Goal: Task Accomplishment & Management: Use online tool/utility

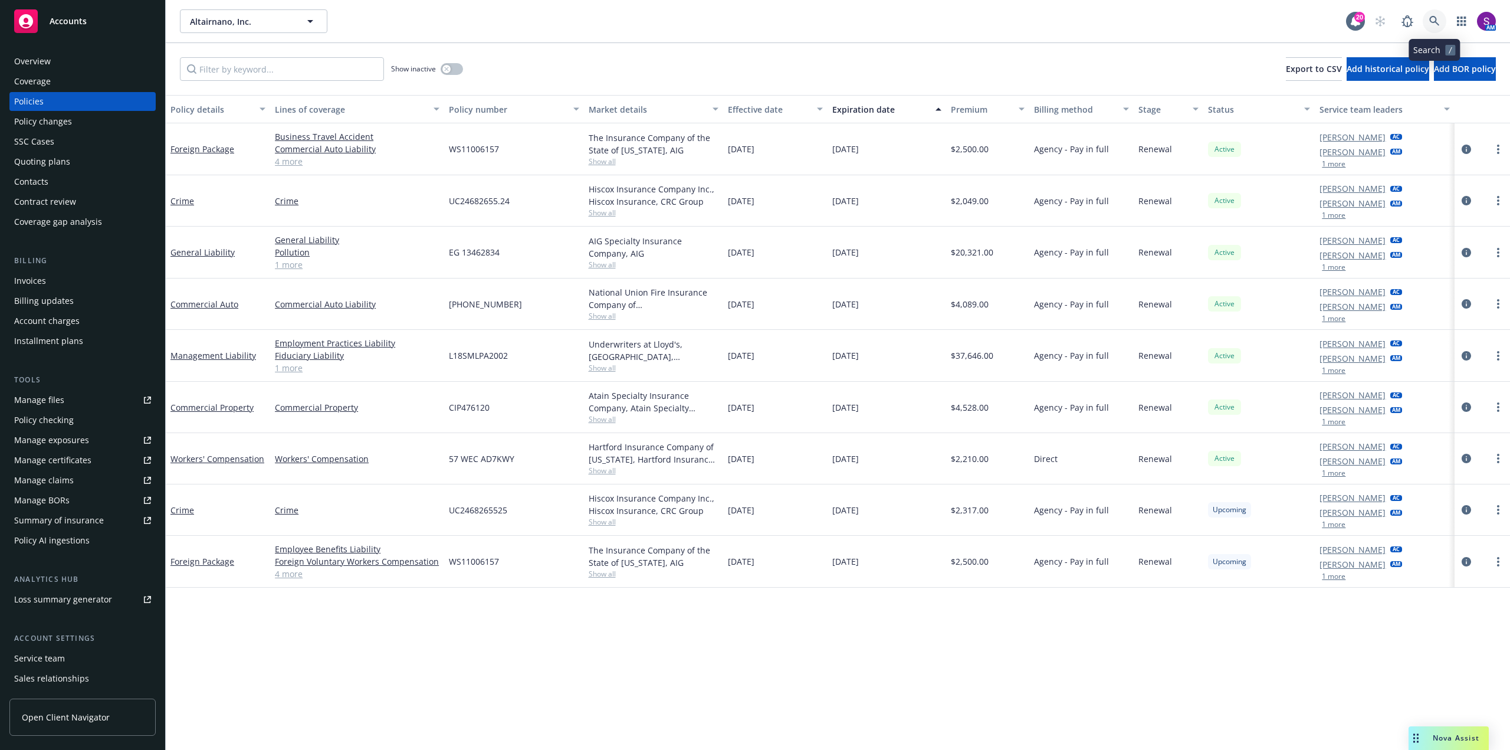
click at [1437, 14] on link at bounding box center [1435, 21] width 24 height 24
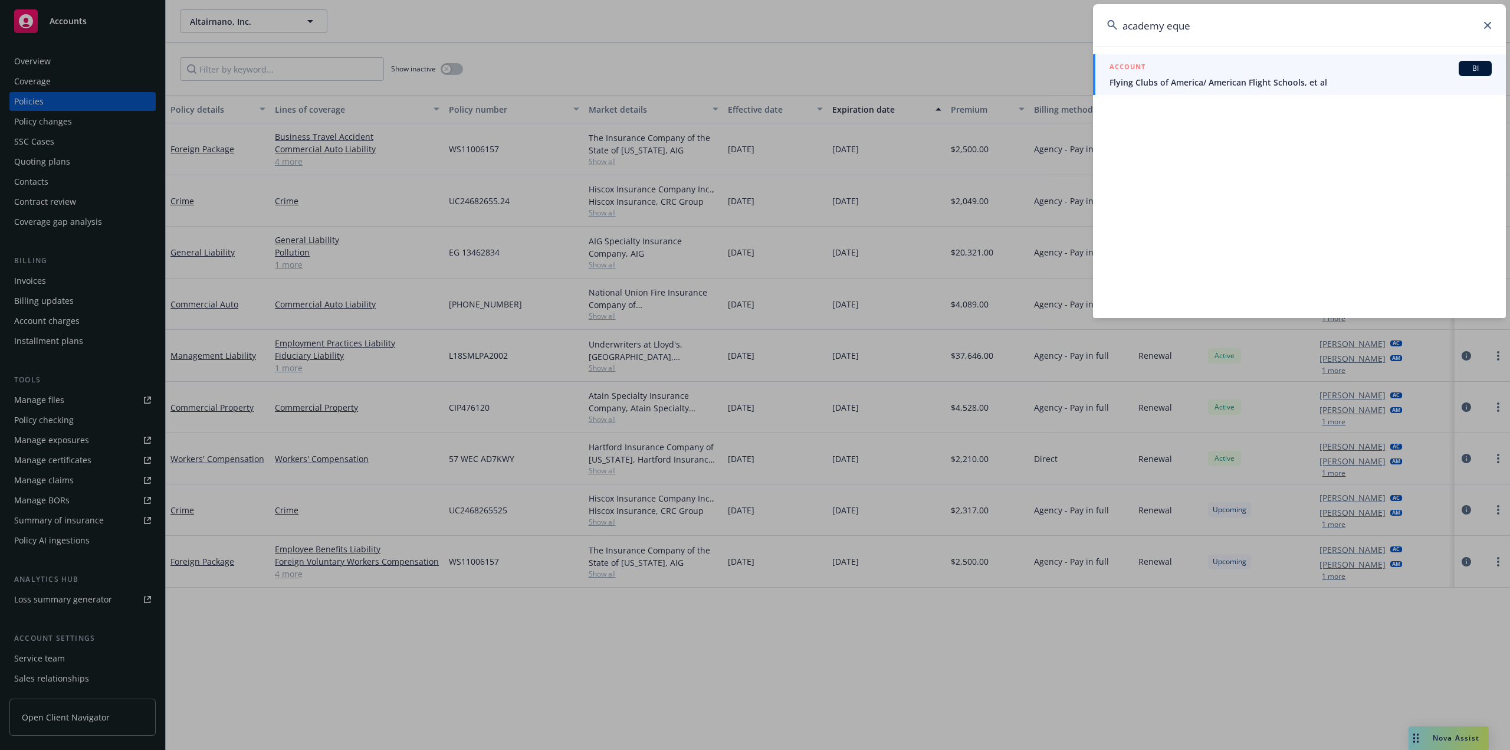
type input "academy eque"
drag, startPoint x: 1161, startPoint y: 35, endPoint x: 1020, endPoint y: 37, distance: 141.6
click at [1019, 36] on div "academy eque ACCOUNT BI Flying Clubs of America/ American Flight Schools, et al" at bounding box center [755, 375] width 1510 height 750
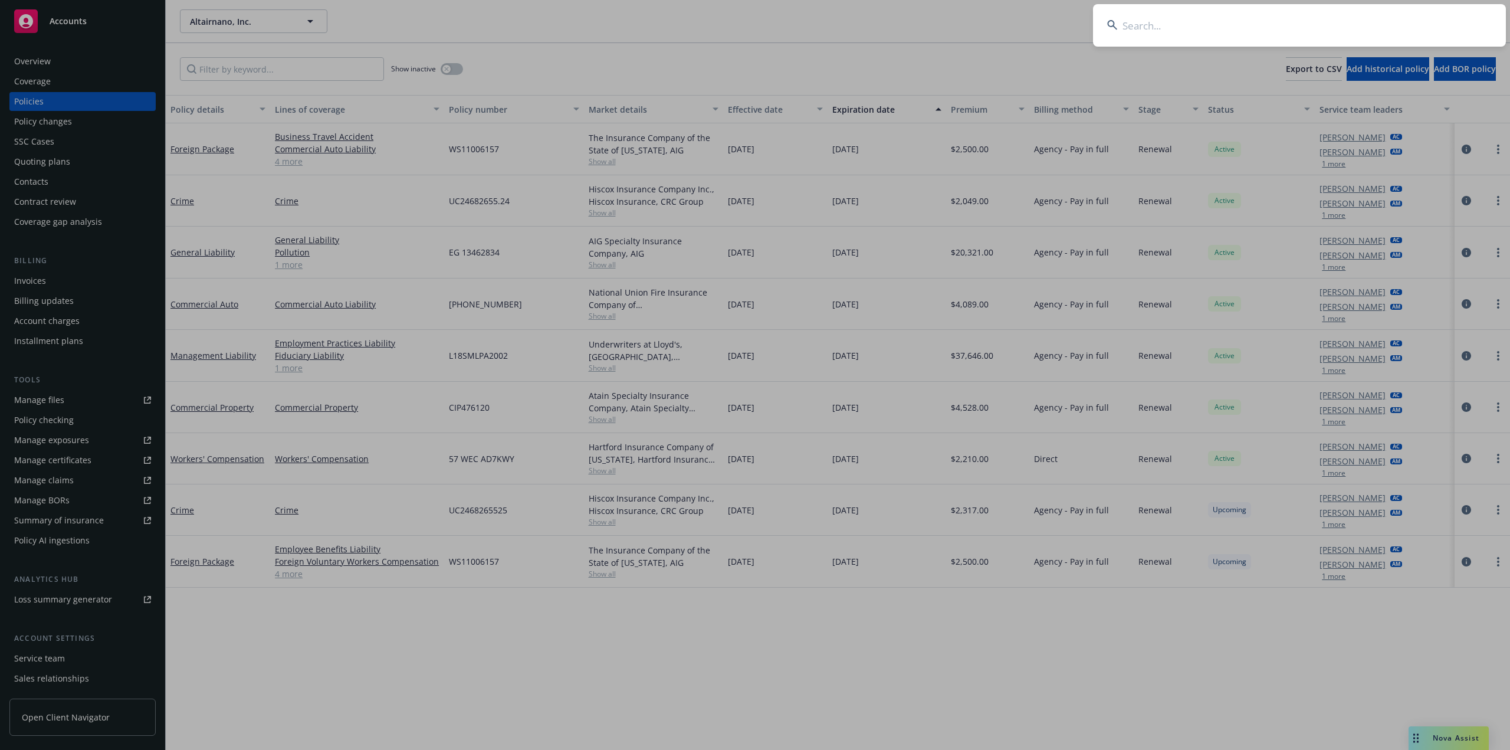
paste input "L'ACAJOU LLC"
type input "L'ACAJOU LLC"
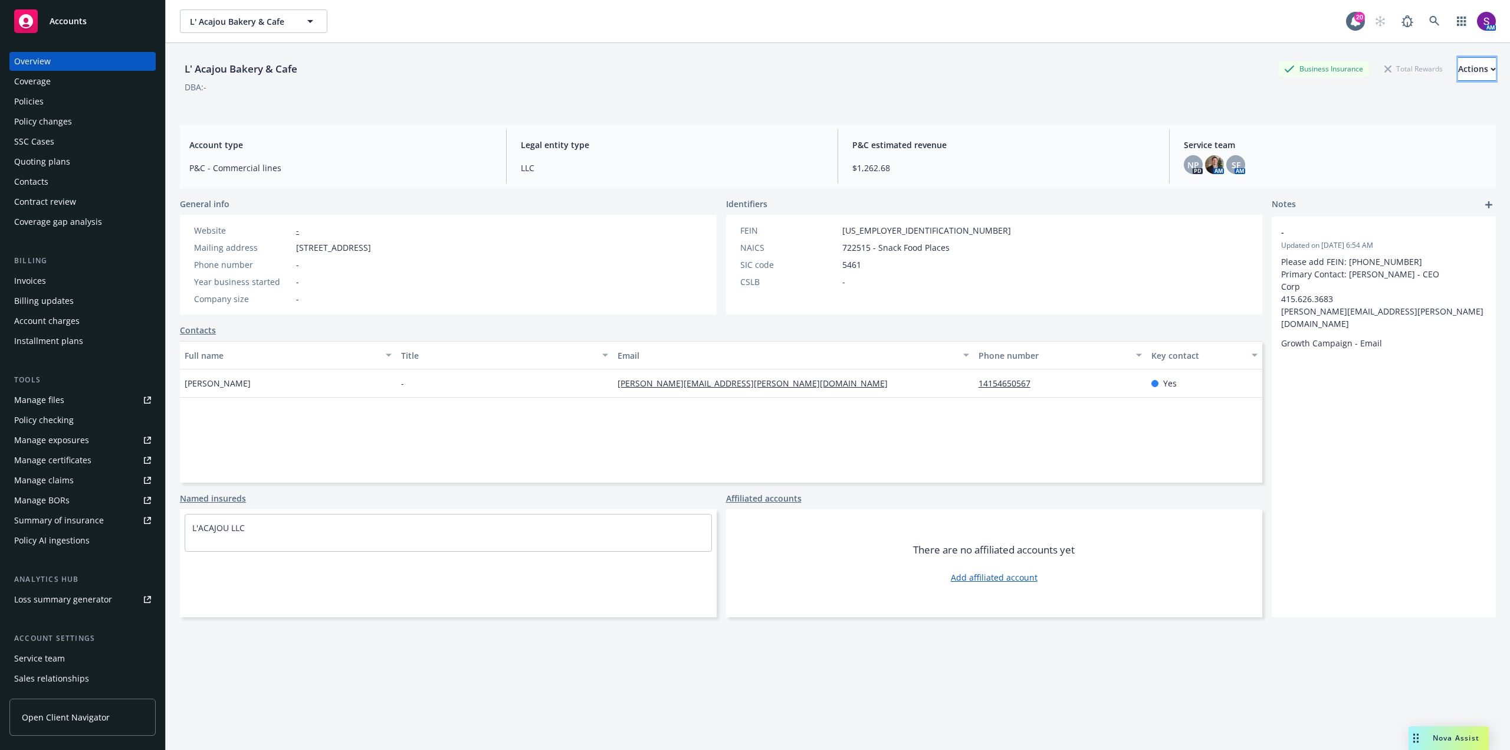
click at [1458, 73] on div "Actions" at bounding box center [1477, 69] width 38 height 22
click at [1457, 17] on icon "button" at bounding box center [1461, 21] width 9 height 9
click at [1328, 114] on span "Trading partners" at bounding box center [1380, 114] width 146 height 9
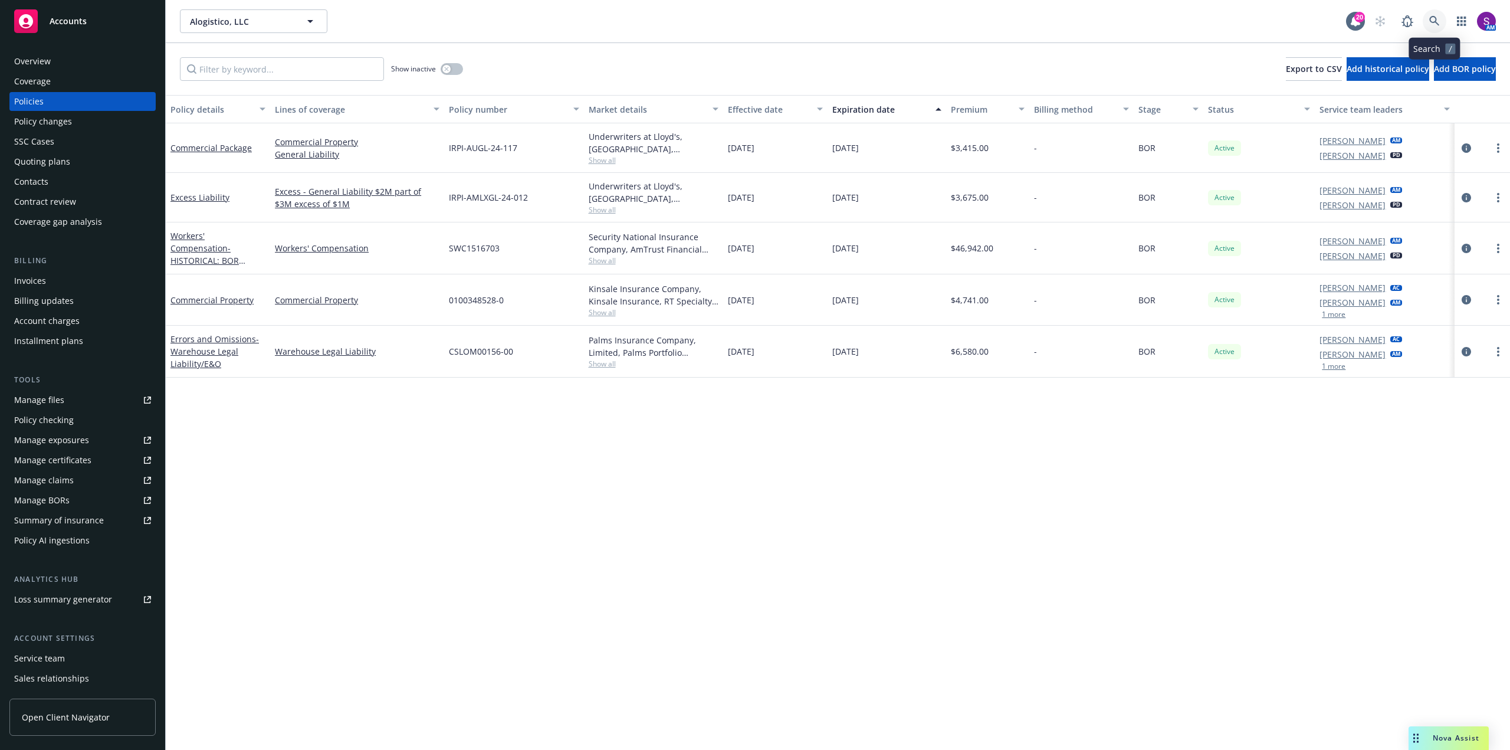
click at [1439, 20] on icon at bounding box center [1434, 21] width 11 height 11
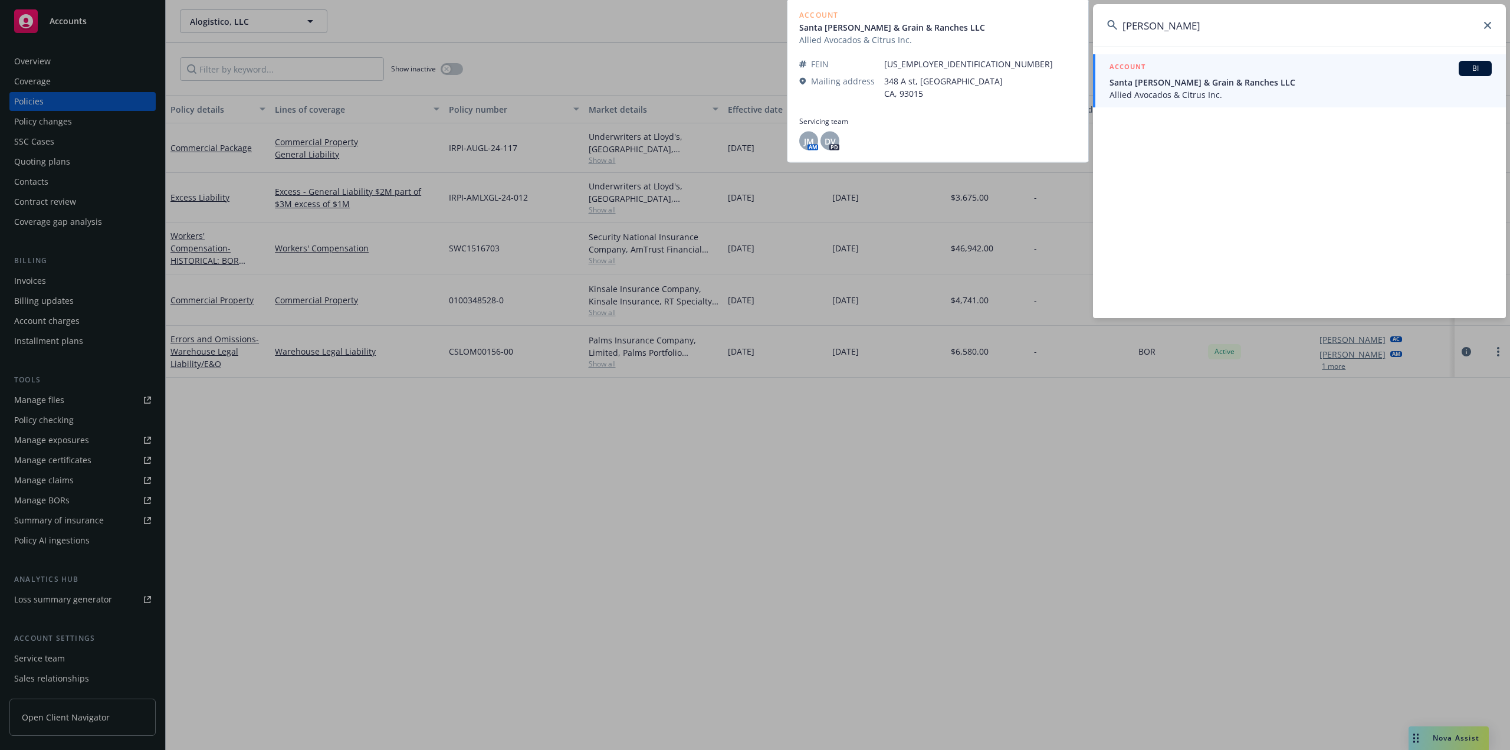
type input "dale putman"
click at [1158, 91] on span "Allied Avocados & Citrus Inc." at bounding box center [1301, 94] width 382 height 12
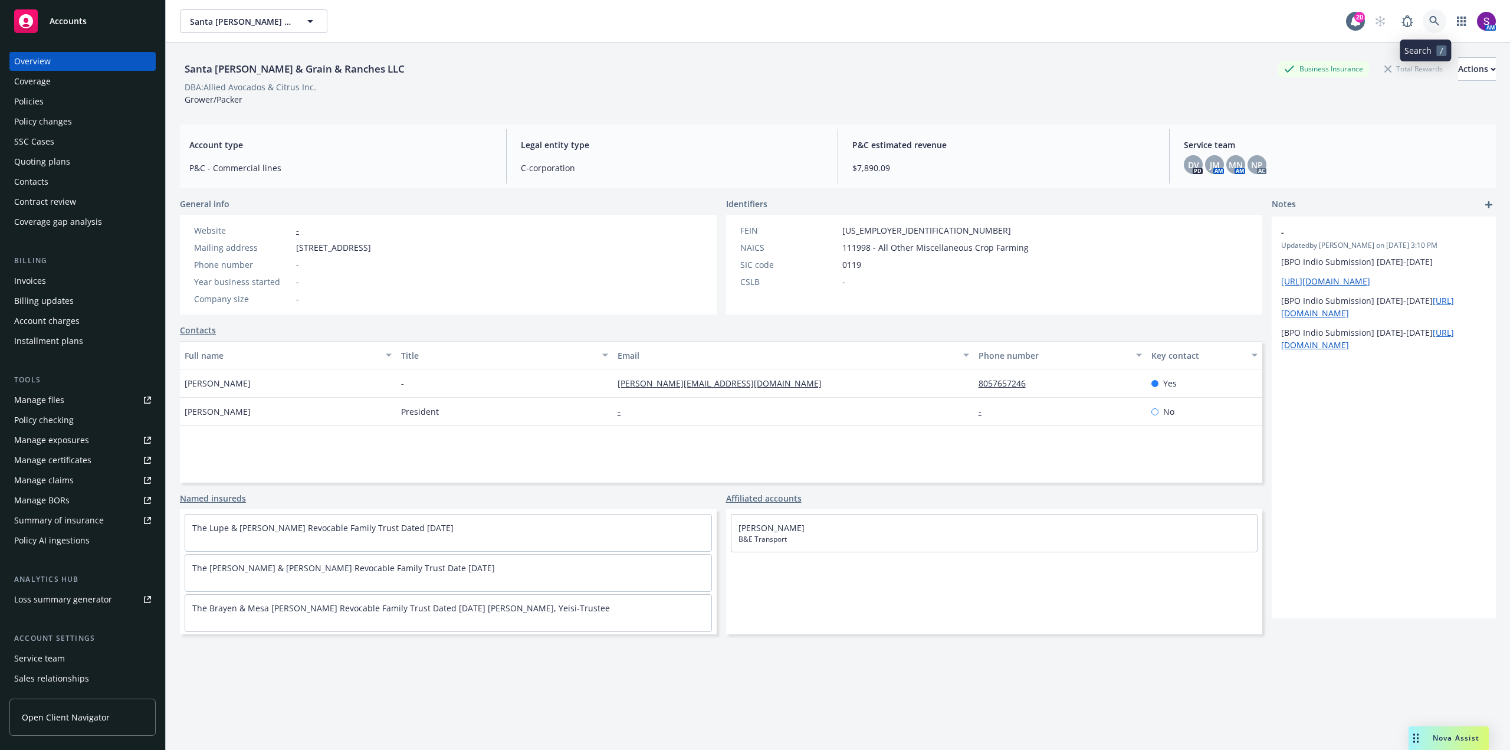
click at [1429, 23] on icon at bounding box center [1434, 21] width 11 height 11
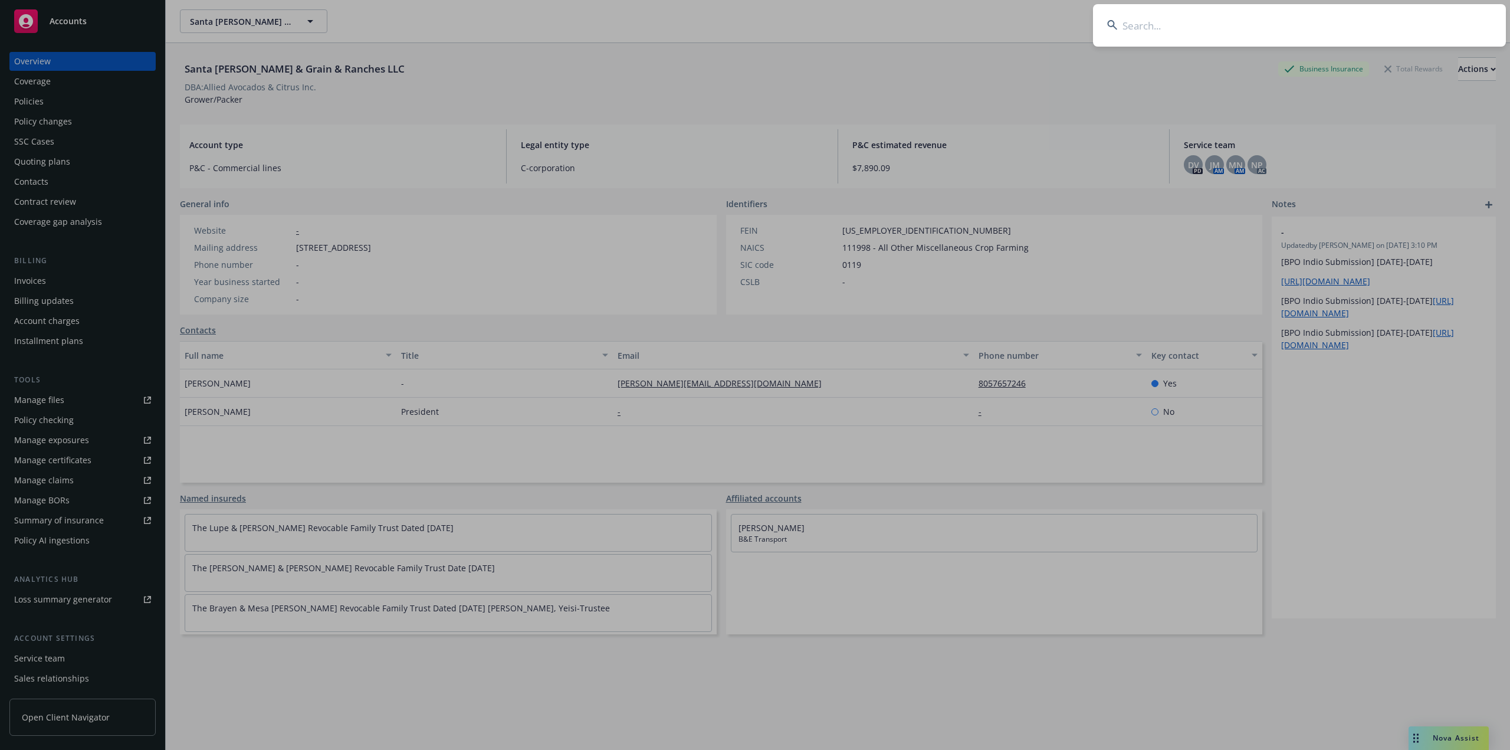
click at [1219, 39] on input at bounding box center [1299, 25] width 413 height 42
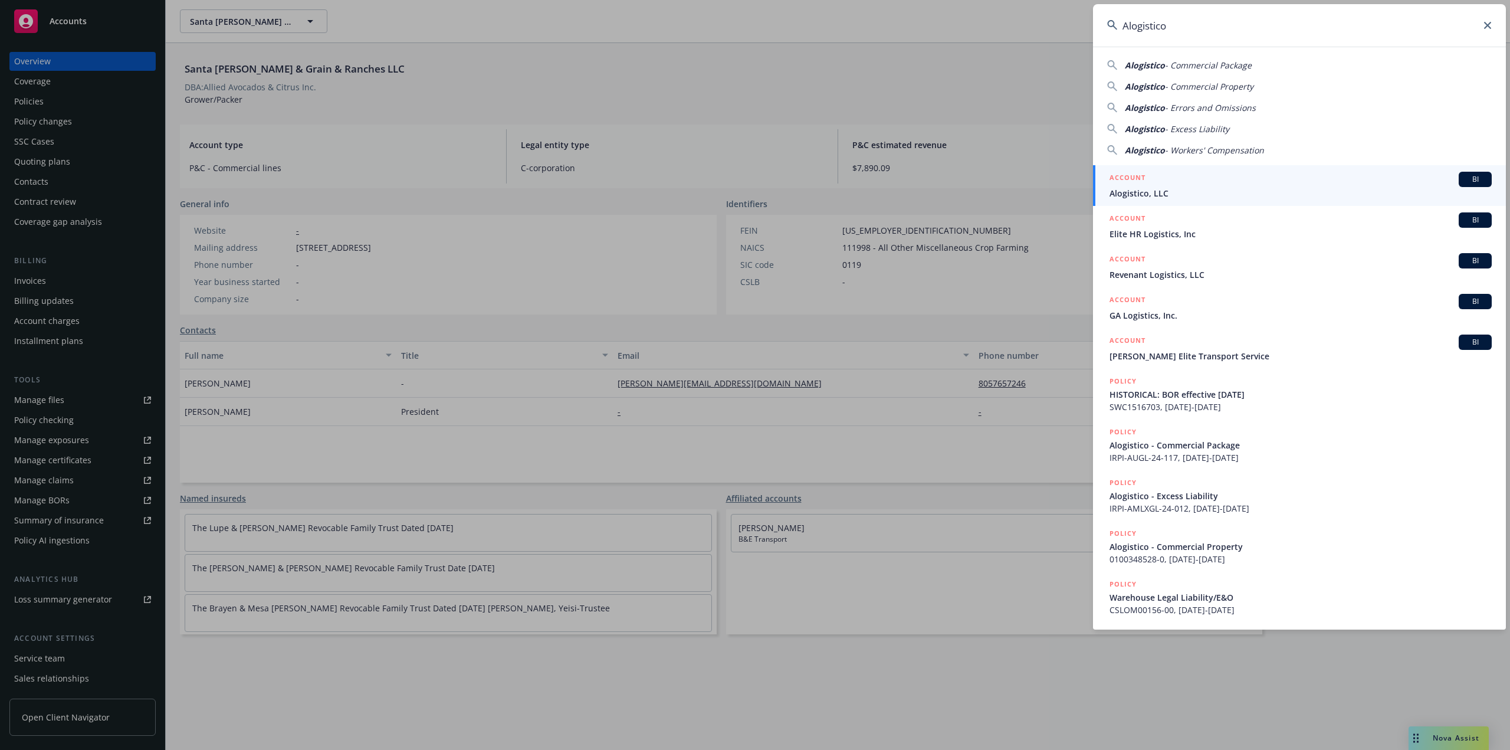
type input "Alogistico"
click at [1215, 181] on div "ACCOUNT BI" at bounding box center [1301, 179] width 382 height 15
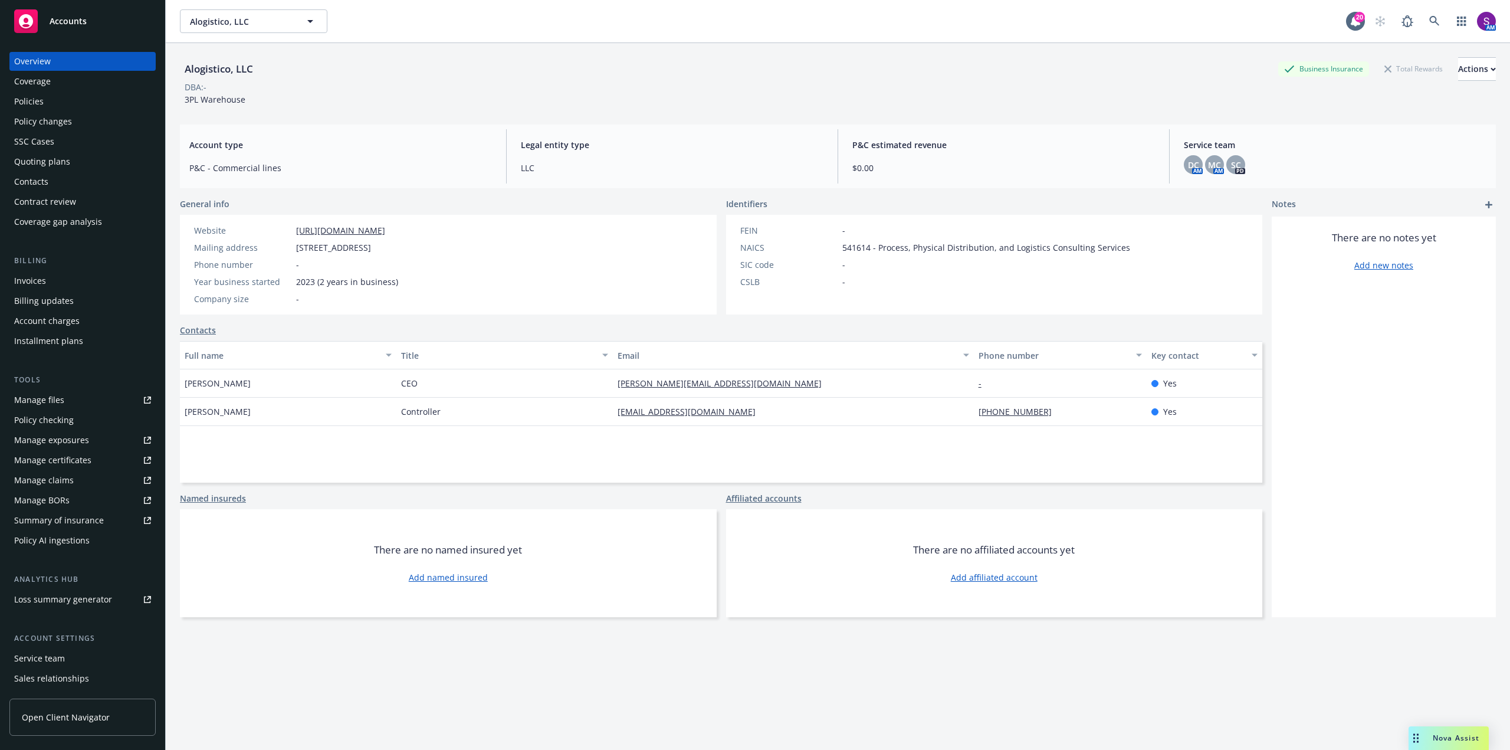
click at [16, 99] on div "Policies" at bounding box center [28, 101] width 29 height 19
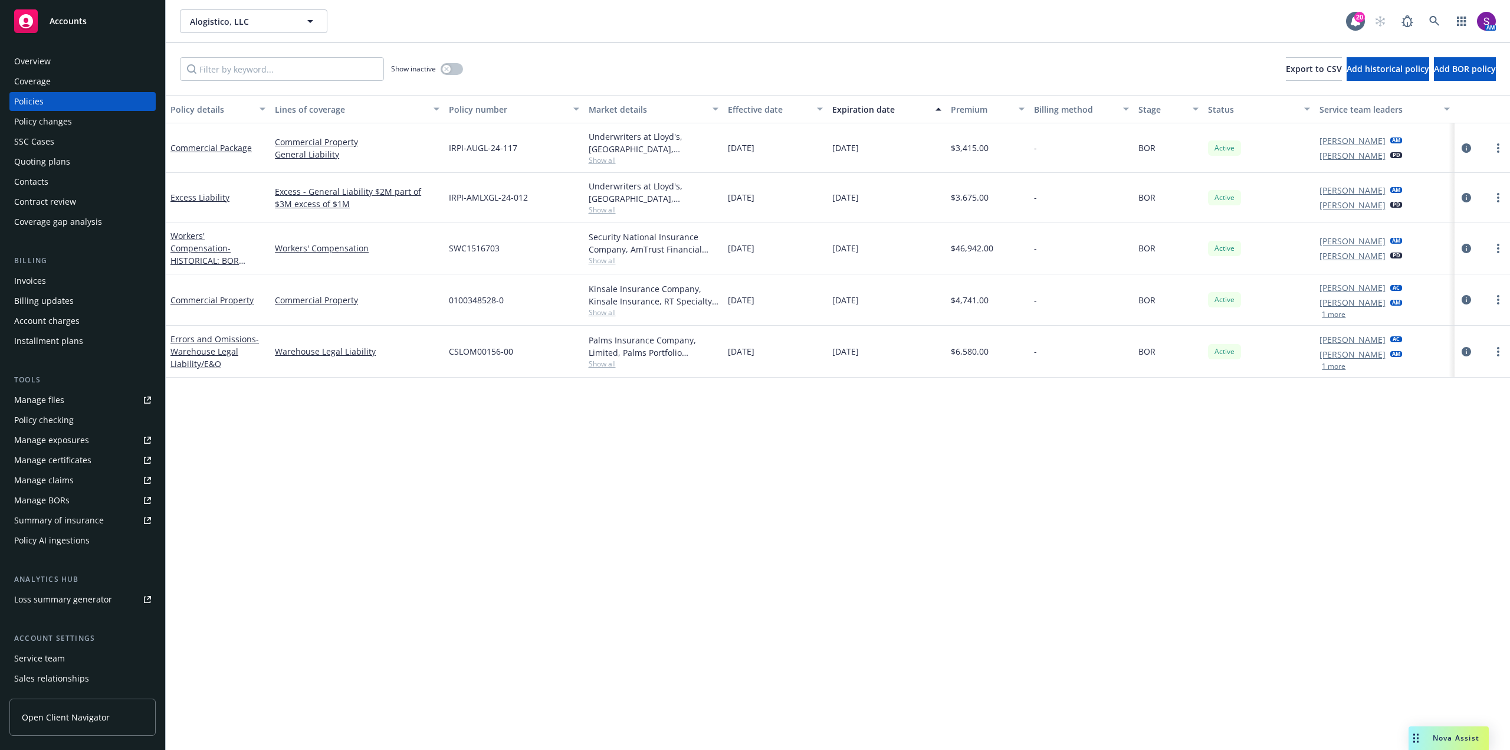
click at [61, 155] on div "Quoting plans" at bounding box center [42, 161] width 56 height 19
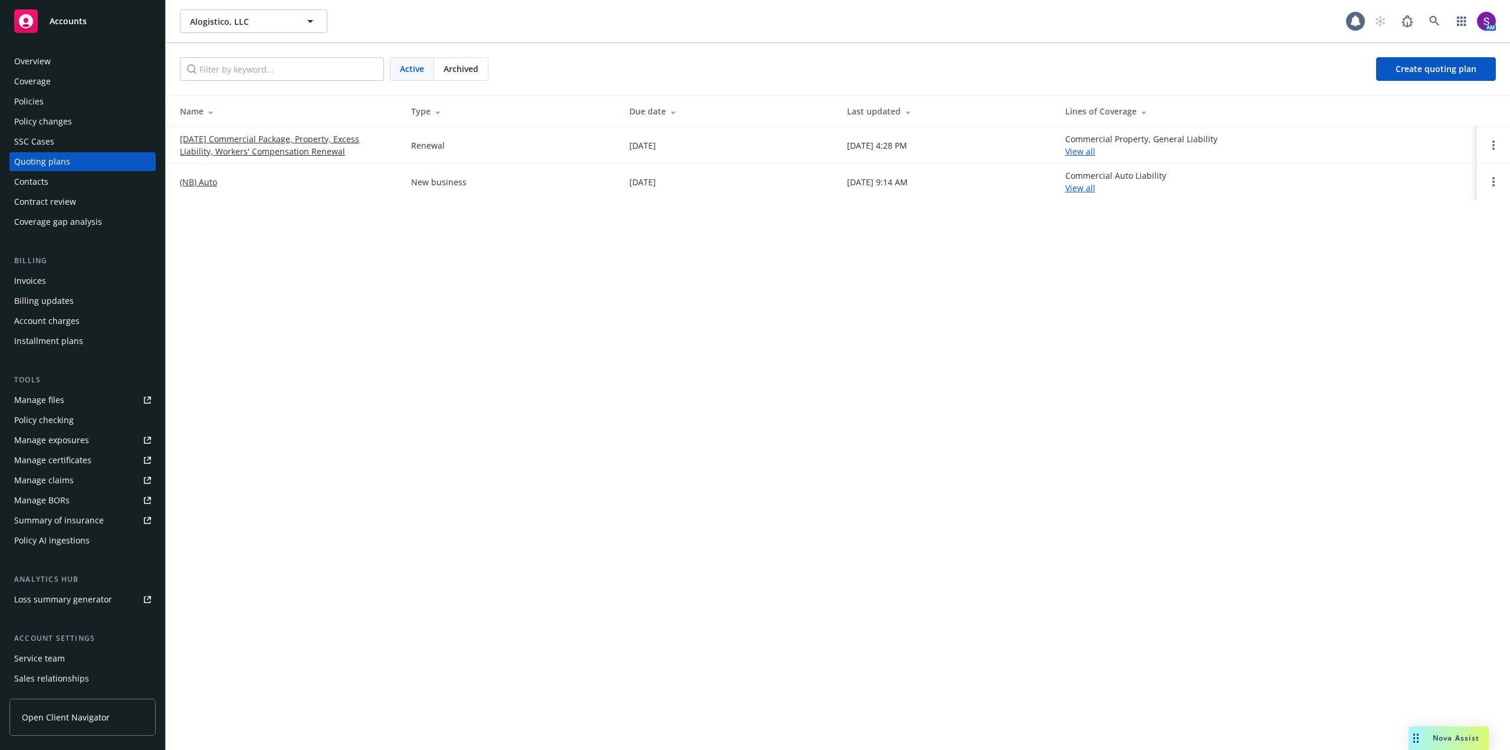
click at [222, 141] on link "10/01/25 Commercial Package, Property, Excess Liability, Workers' Compensation …" at bounding box center [286, 145] width 212 height 25
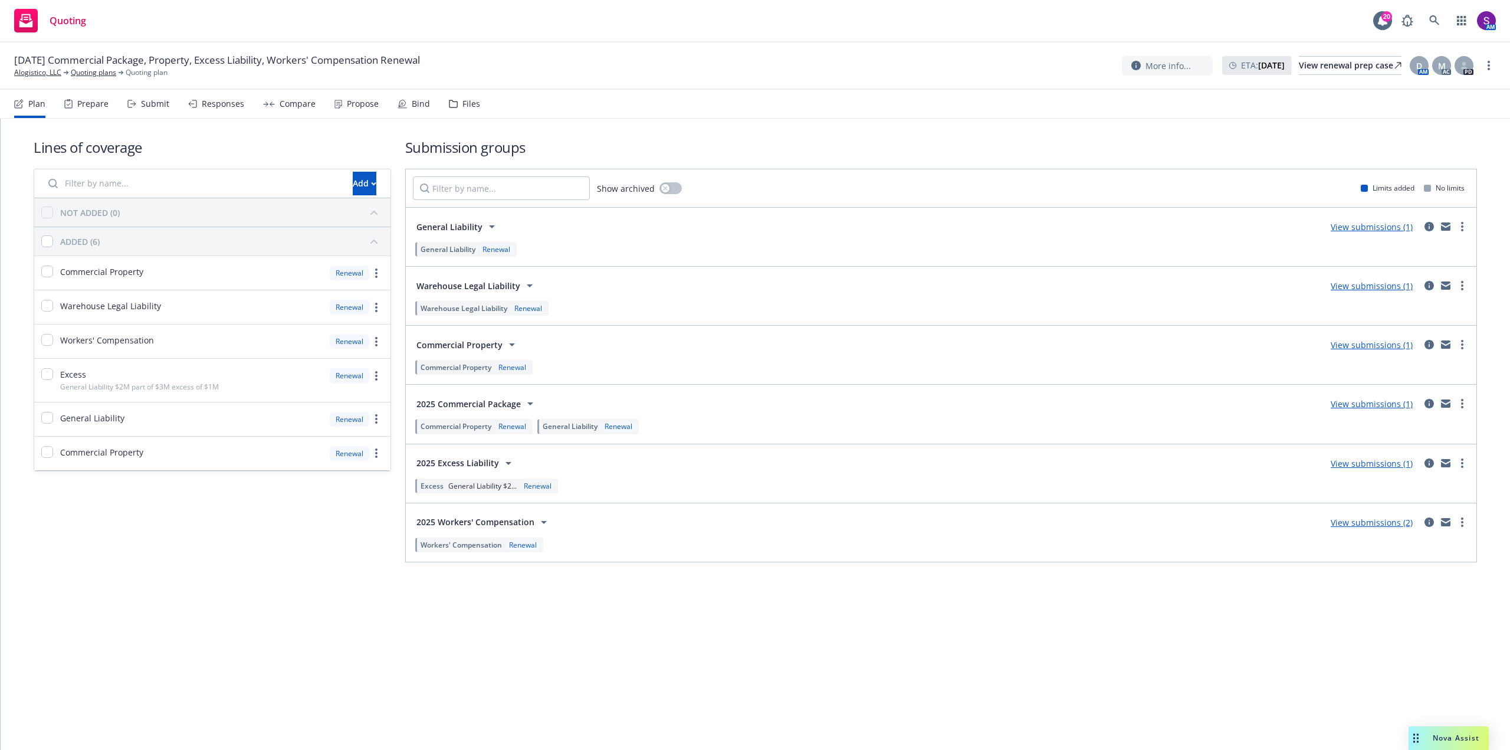
click at [357, 104] on div "Propose" at bounding box center [363, 103] width 32 height 9
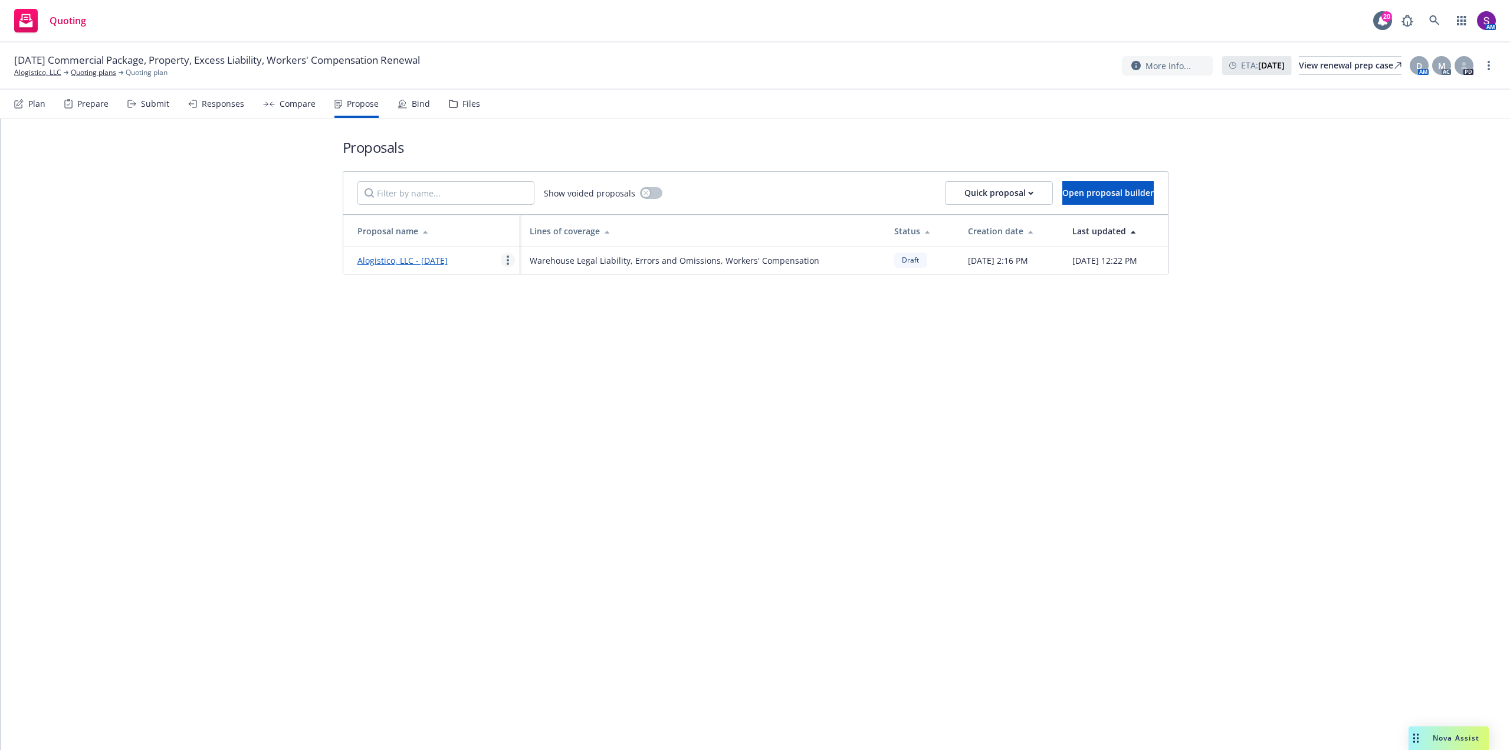
click at [509, 265] on link "more" at bounding box center [508, 260] width 14 height 14
click at [553, 386] on span "See client view" at bounding box center [544, 387] width 87 height 11
click at [1433, 19] on icon at bounding box center [1434, 20] width 11 height 11
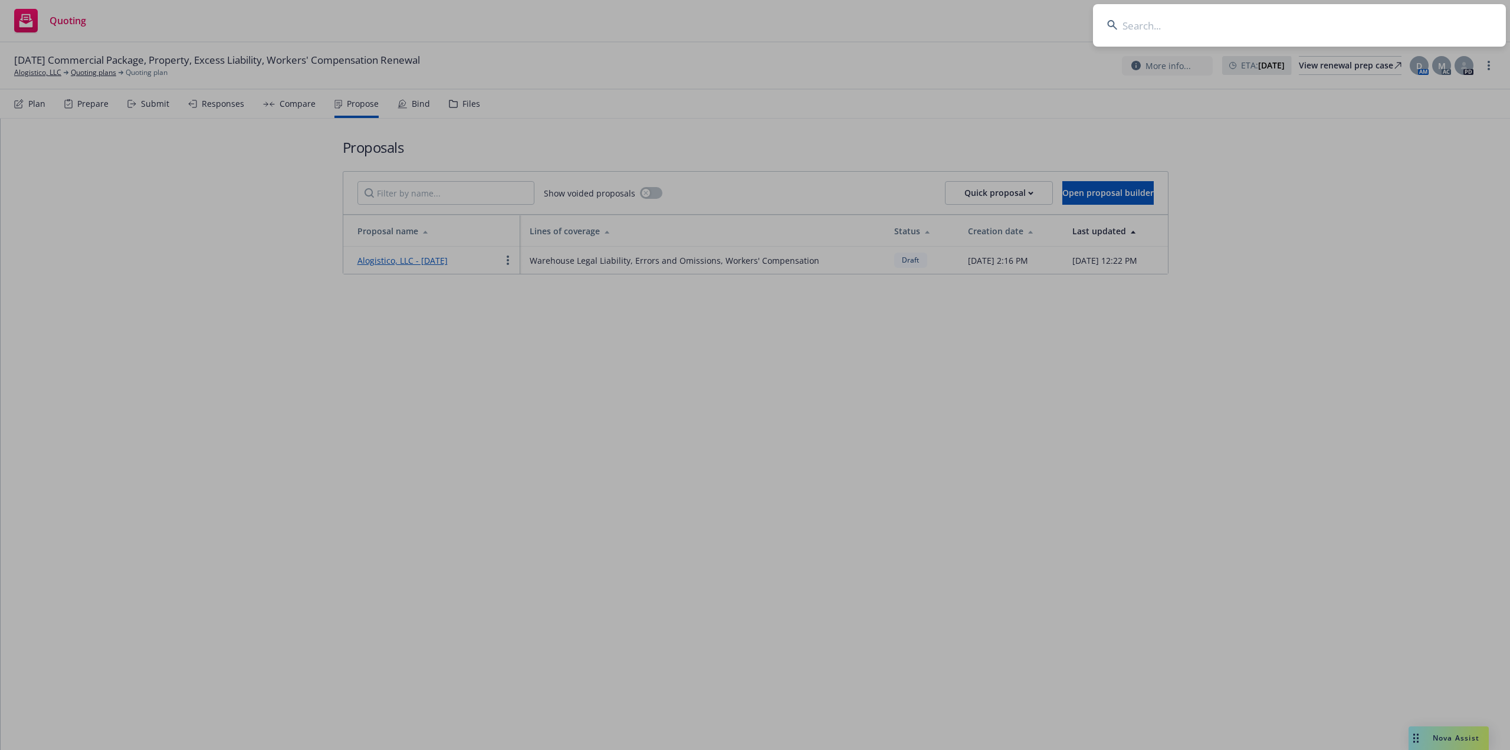
click at [1187, 21] on input at bounding box center [1299, 25] width 413 height 42
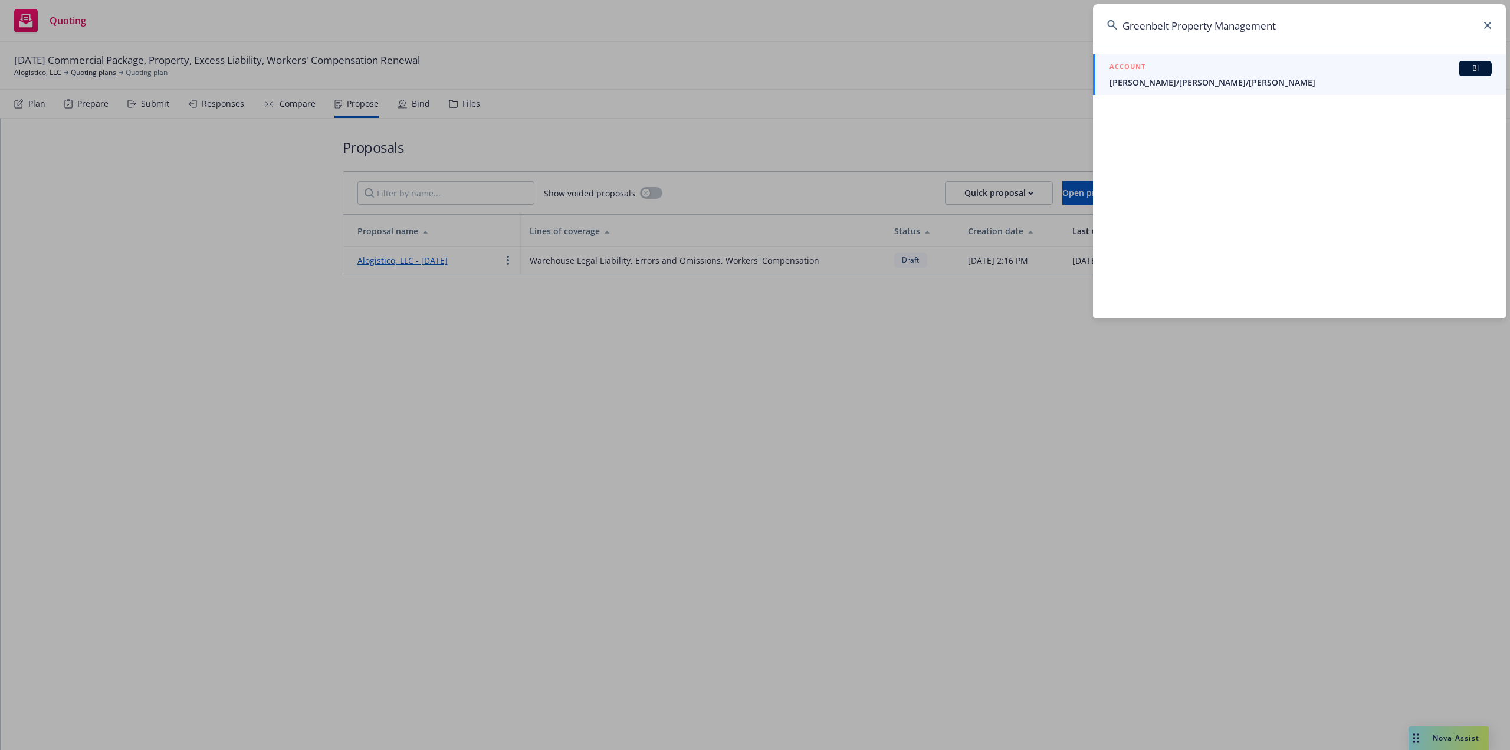
type input "Greenbelt Property Management"
click at [1203, 73] on div "ACCOUNT BI" at bounding box center [1301, 68] width 382 height 15
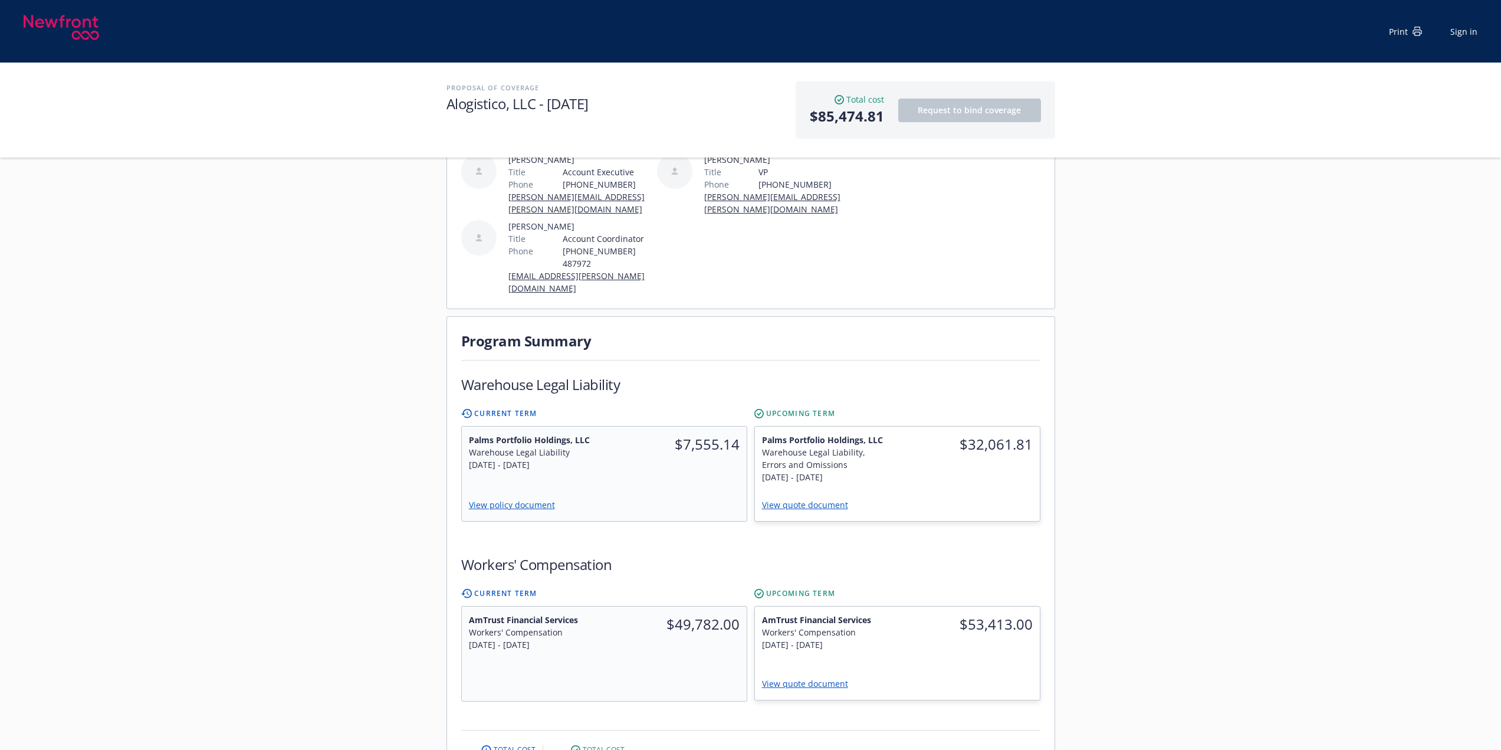
scroll to position [236, 0]
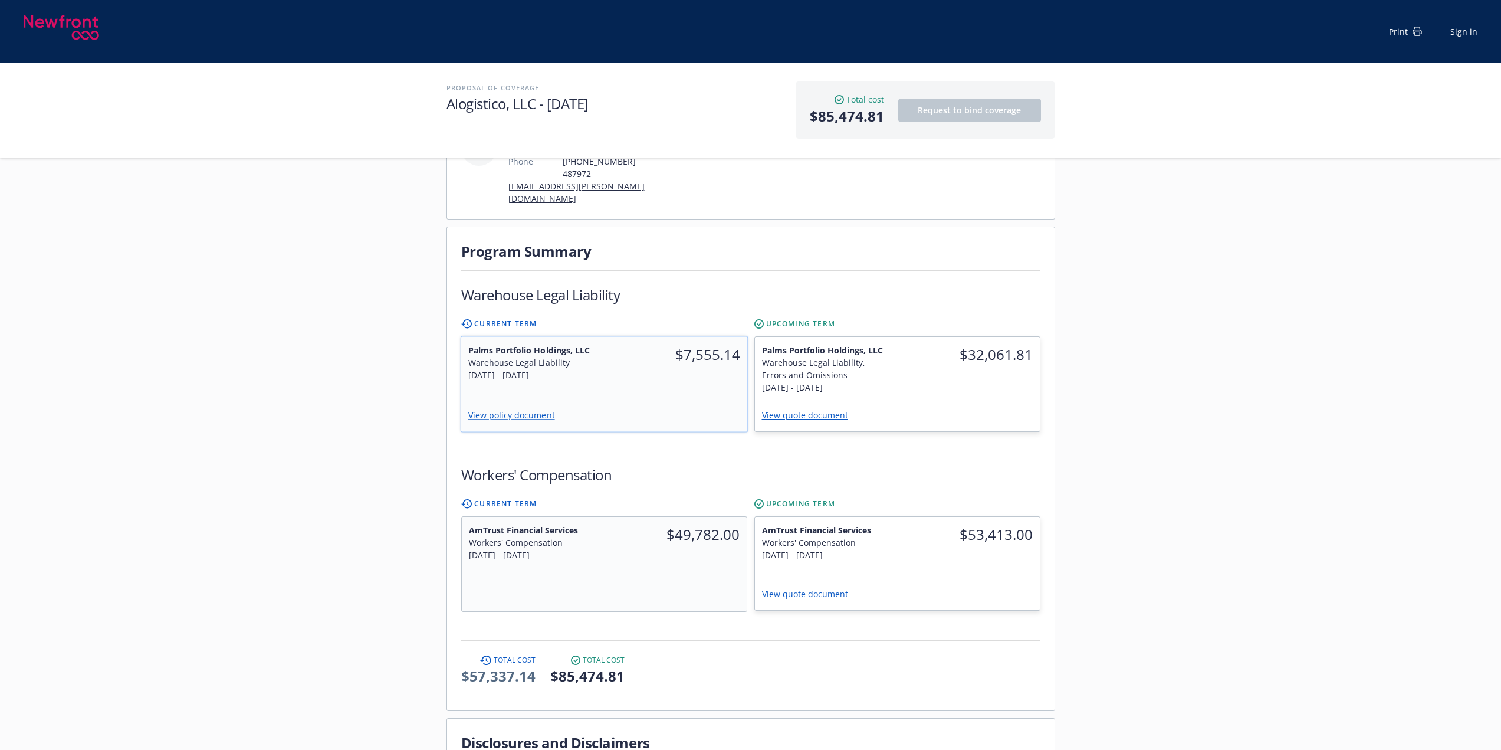
click at [513, 409] on link "View policy document" at bounding box center [516, 414] width 96 height 11
click at [808, 409] on link "View quote document" at bounding box center [810, 414] width 96 height 11
click at [789, 409] on link "View quote document" at bounding box center [810, 414] width 96 height 11
click at [508, 409] on link "View policy document" at bounding box center [516, 414] width 96 height 11
click at [808, 409] on link "View quote document" at bounding box center [810, 414] width 96 height 11
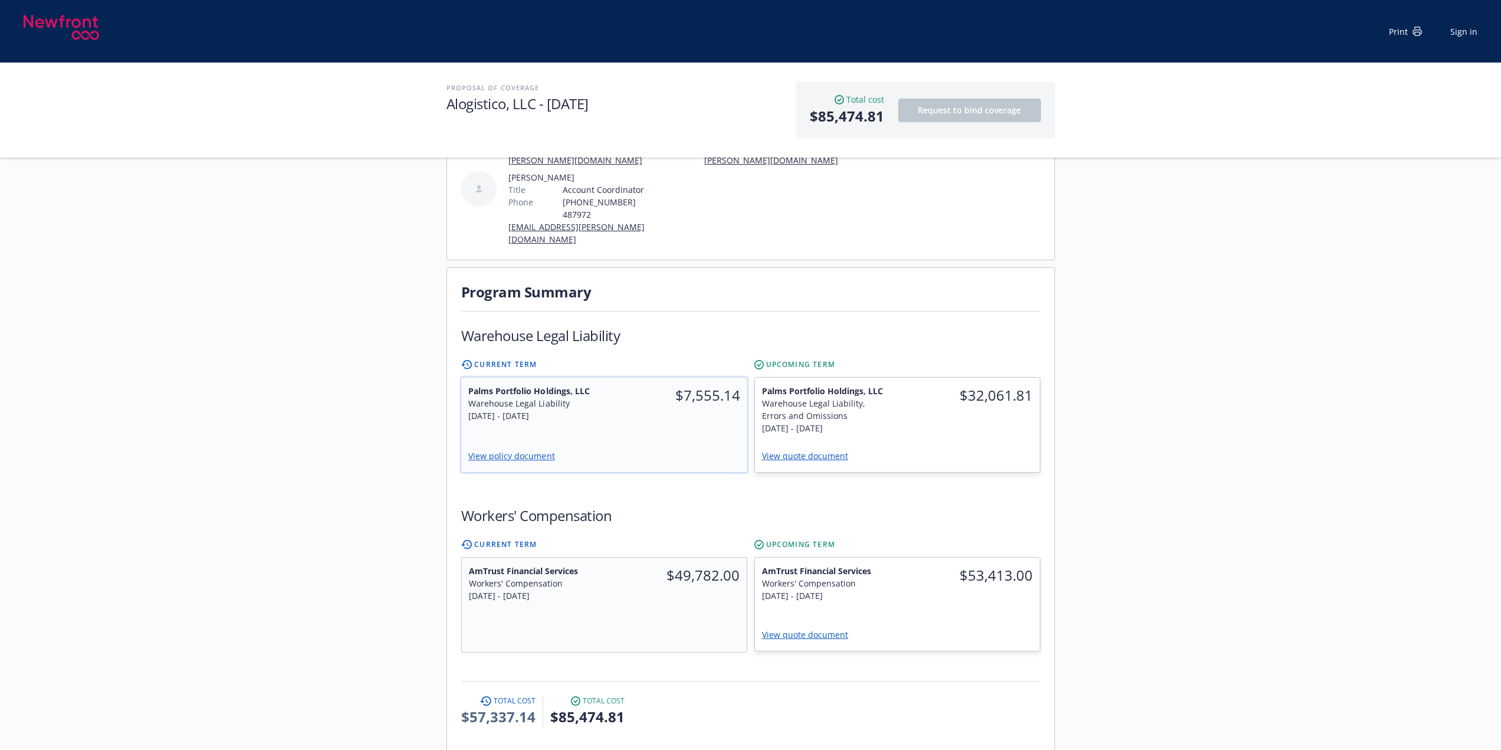
scroll to position [0, 0]
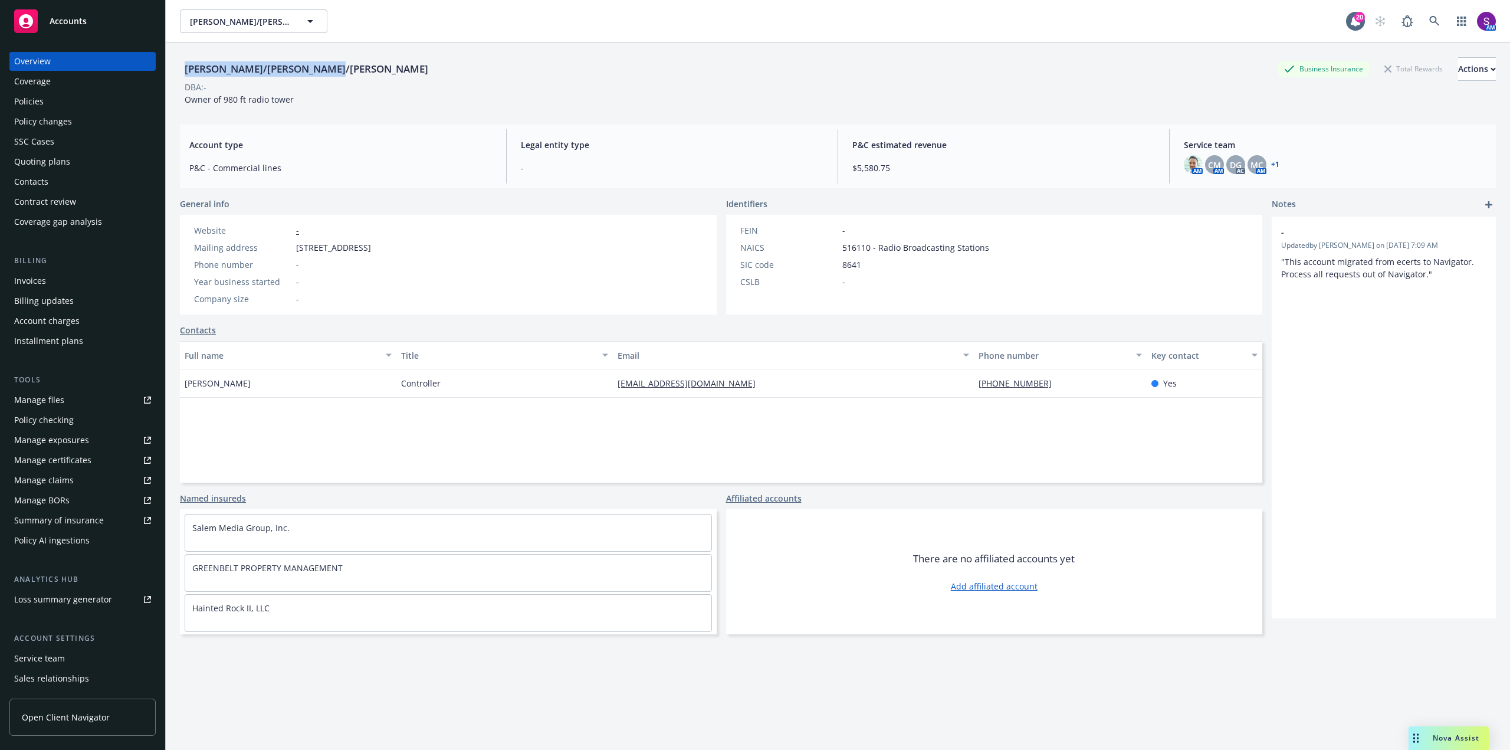
drag, startPoint x: 362, startPoint y: 71, endPoint x: 174, endPoint y: 67, distance: 188.2
click at [174, 67] on div "Atsinger/Epperson/Sonsinger Business Insurance Total Rewards Actions DBA: - Own…" at bounding box center [838, 418] width 1344 height 750
click at [83, 107] on div "Policies" at bounding box center [82, 101] width 137 height 19
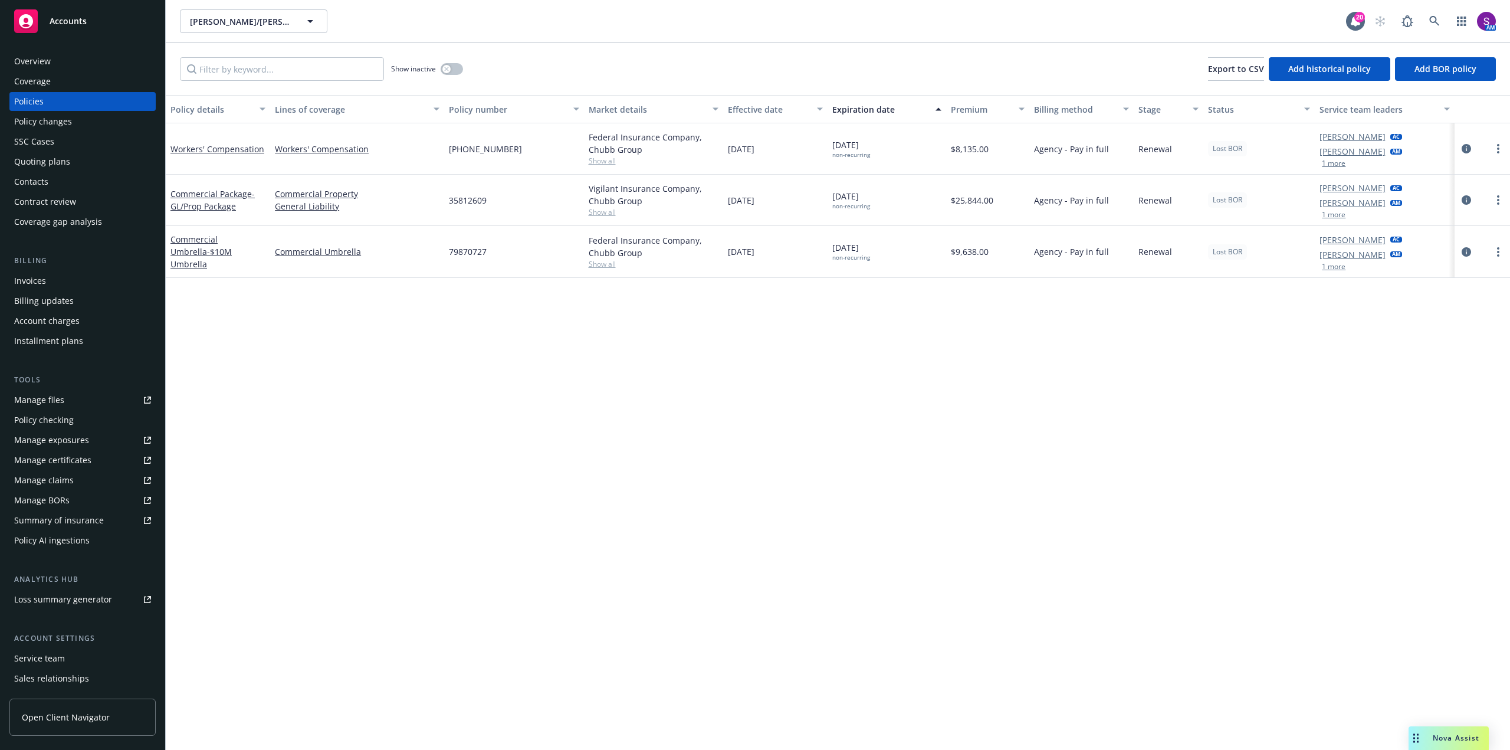
click at [1337, 166] on button "1 more" at bounding box center [1334, 163] width 24 height 7
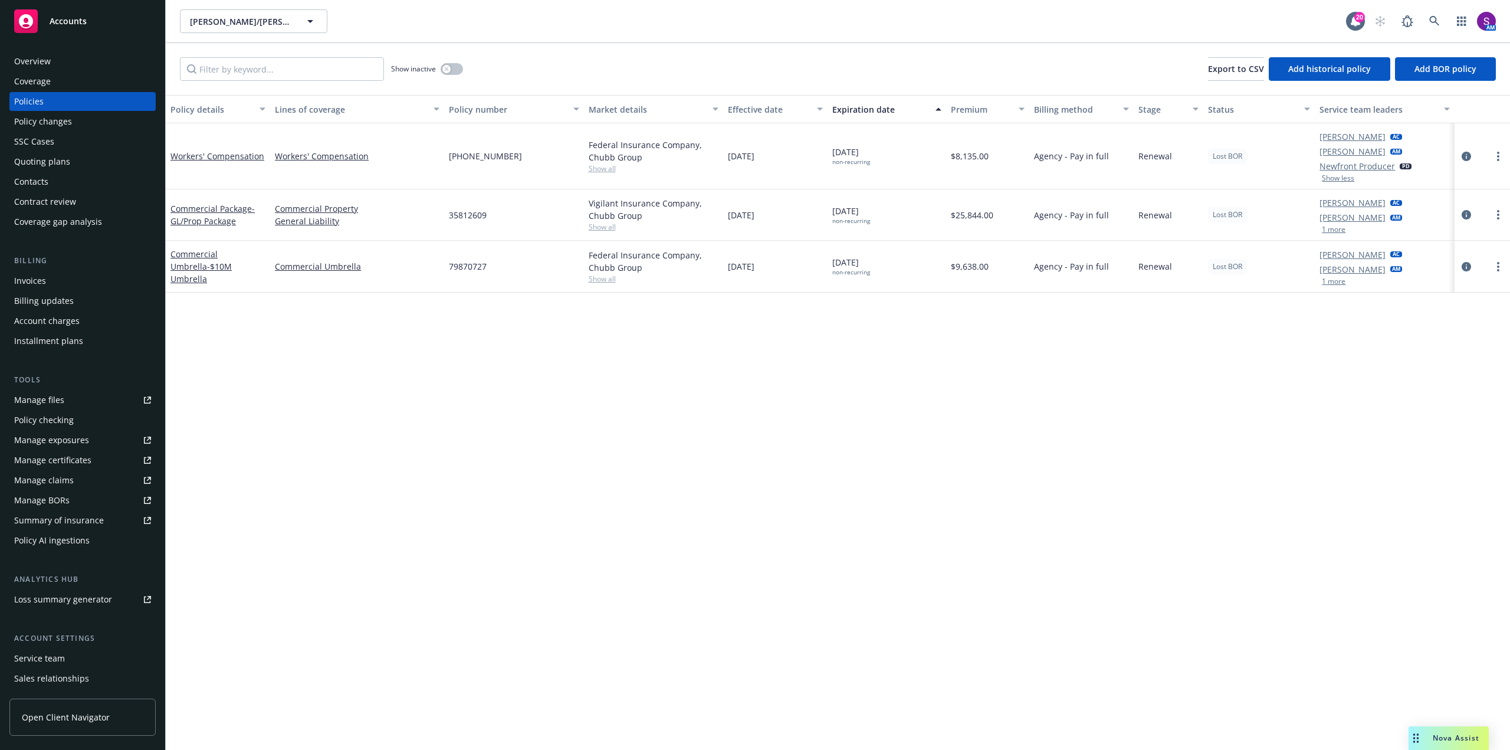
click at [448, 411] on div "Policy details Lines of coverage Policy number Market details Effective date Ex…" at bounding box center [838, 422] width 1344 height 655
click at [84, 64] on div "Overview" at bounding box center [82, 61] width 137 height 19
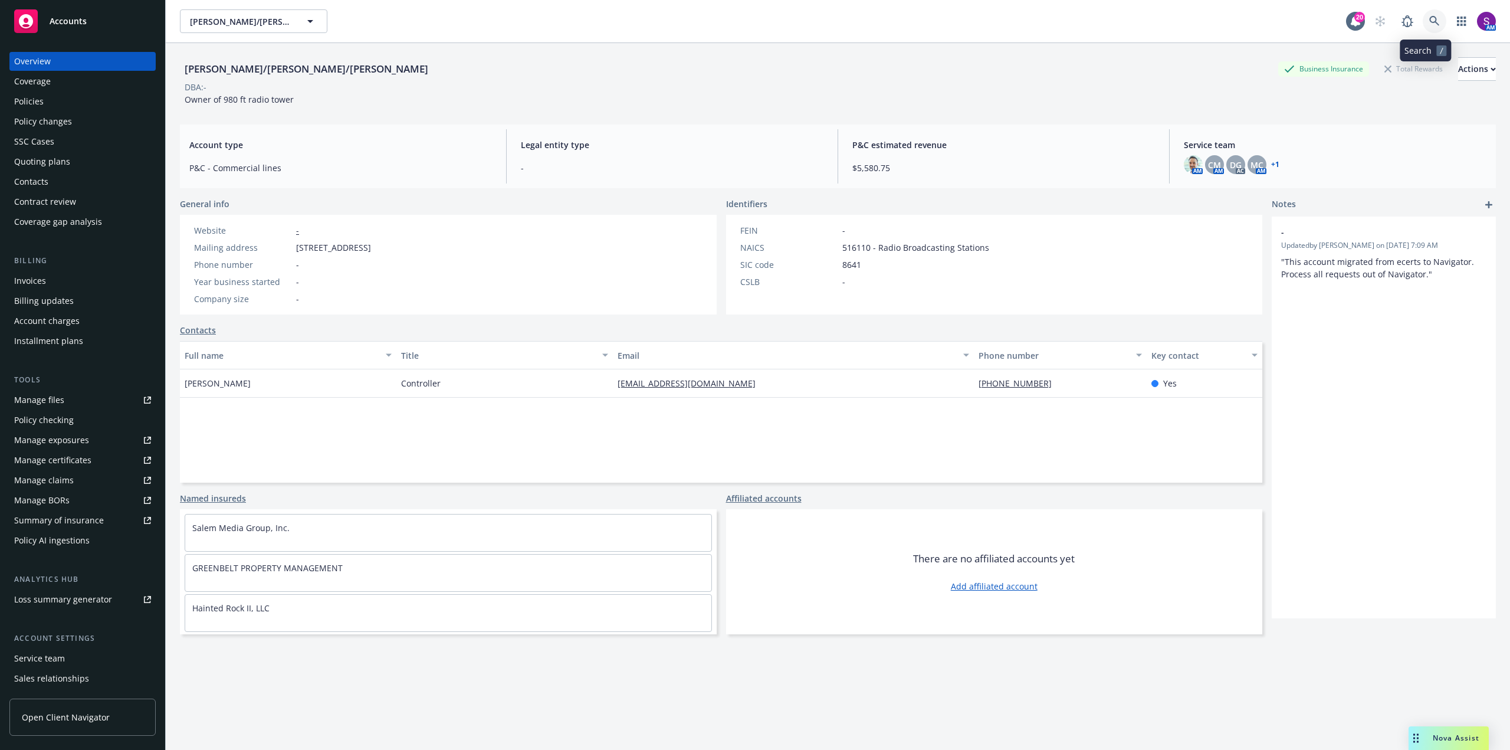
click at [1430, 19] on icon at bounding box center [1434, 21] width 11 height 11
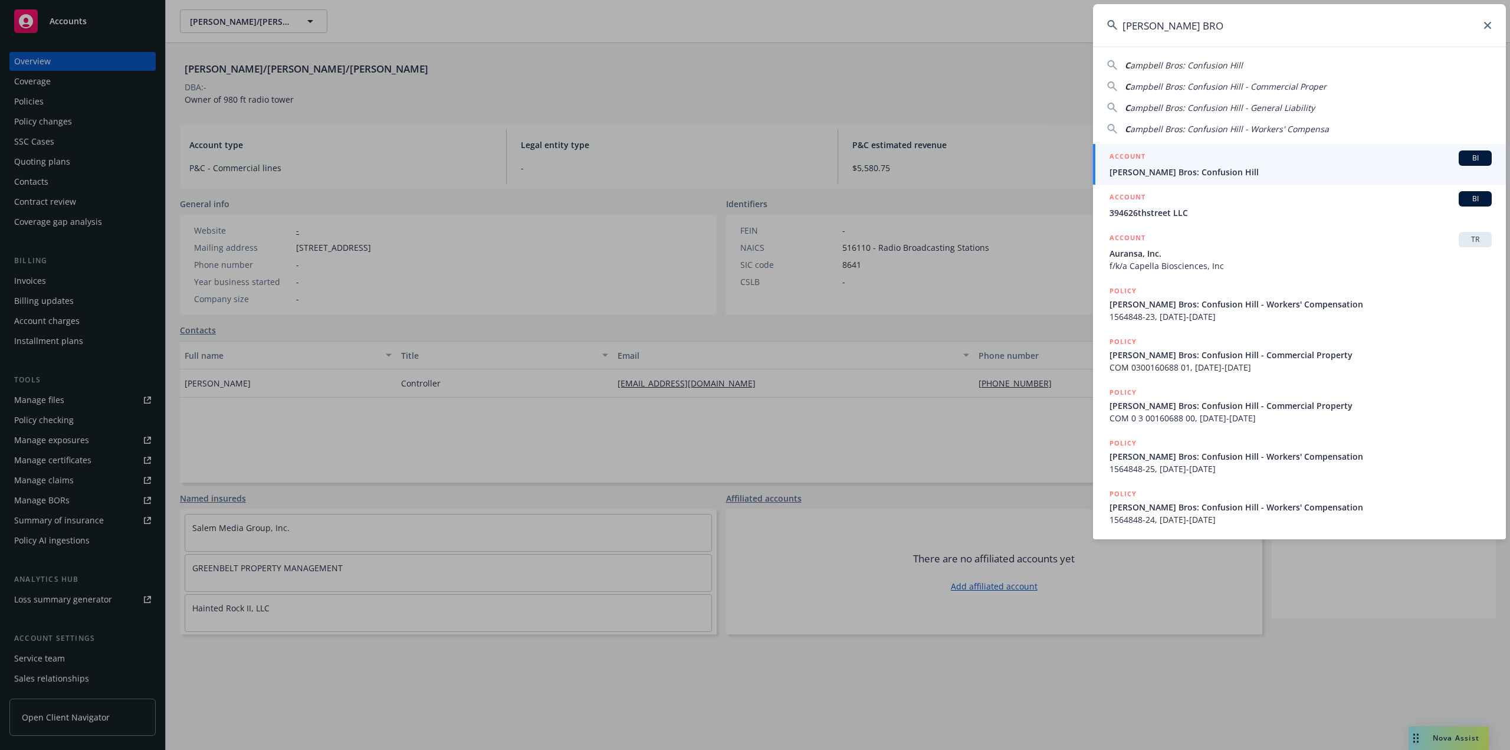
type input "CAMPBELL BRO"
click at [1178, 163] on div "ACCOUNT BI" at bounding box center [1301, 157] width 382 height 15
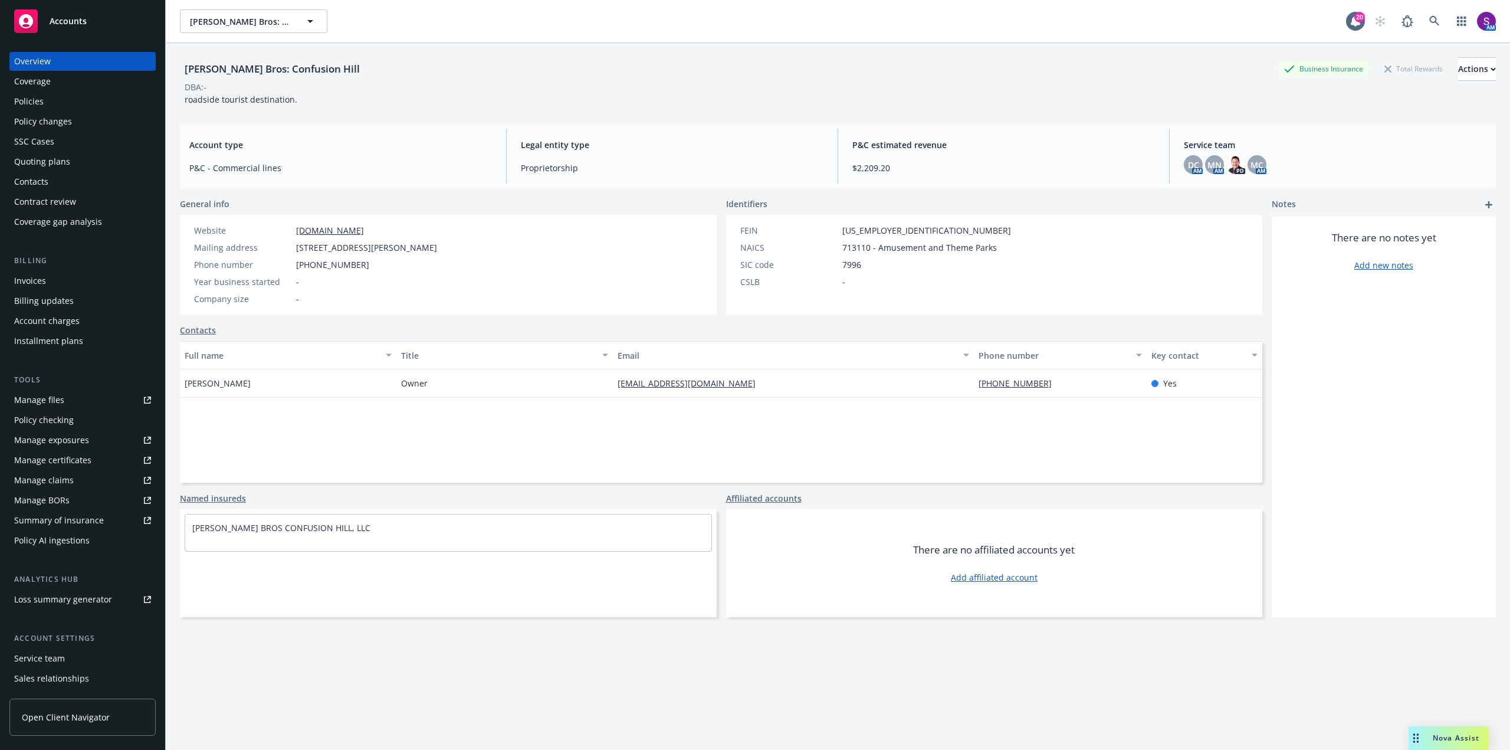
click at [56, 105] on div "Policies" at bounding box center [82, 101] width 137 height 19
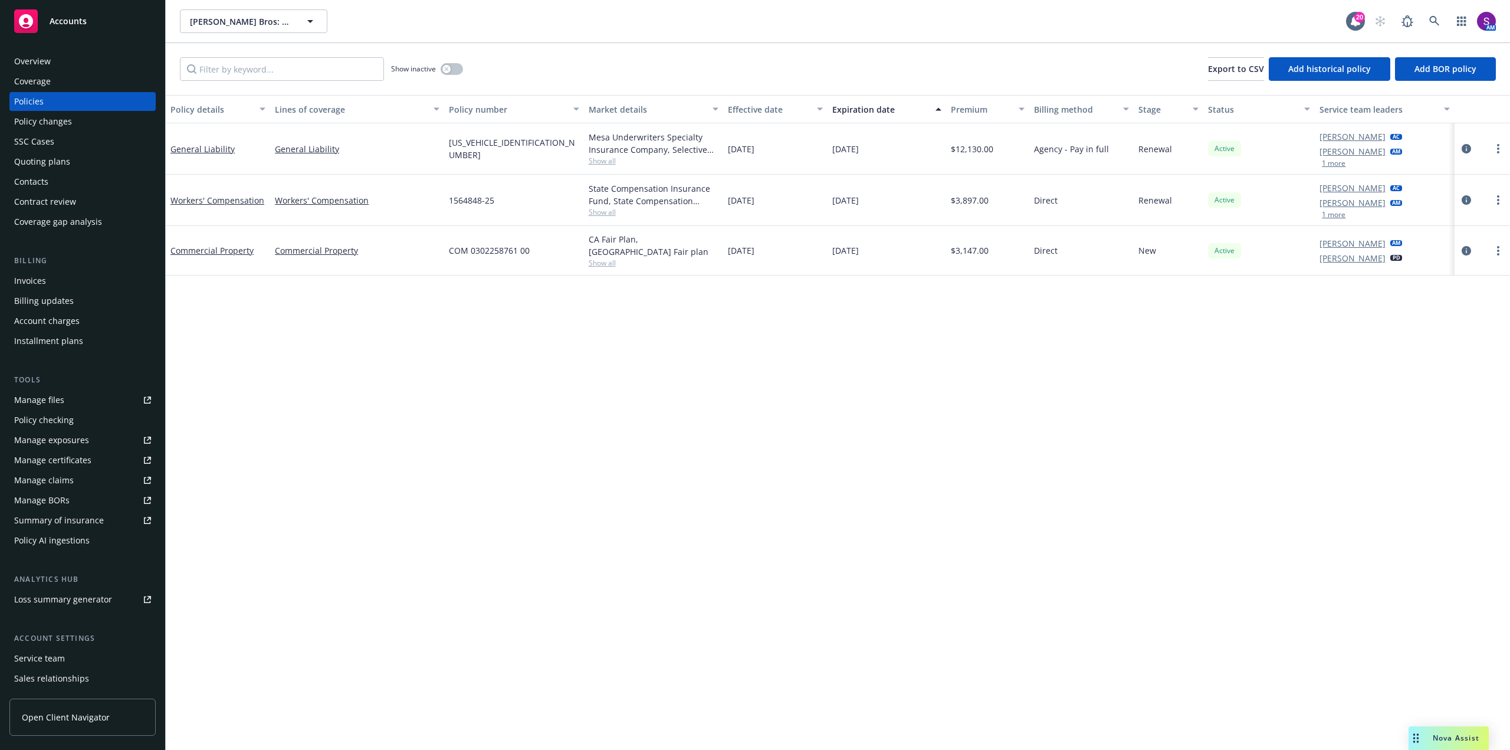
click at [609, 160] on span "Show all" at bounding box center [654, 161] width 130 height 10
click at [333, 446] on div "Policy details Lines of coverage Policy number Market details Effective date Ex…" at bounding box center [838, 422] width 1344 height 655
click at [603, 163] on span "Show all" at bounding box center [654, 161] width 130 height 10
drag, startPoint x: 459, startPoint y: 439, endPoint x: 444, endPoint y: 422, distance: 22.5
click at [458, 439] on div "Policy details Lines of coverage Policy number Market details Effective date Ex…" at bounding box center [838, 422] width 1344 height 655
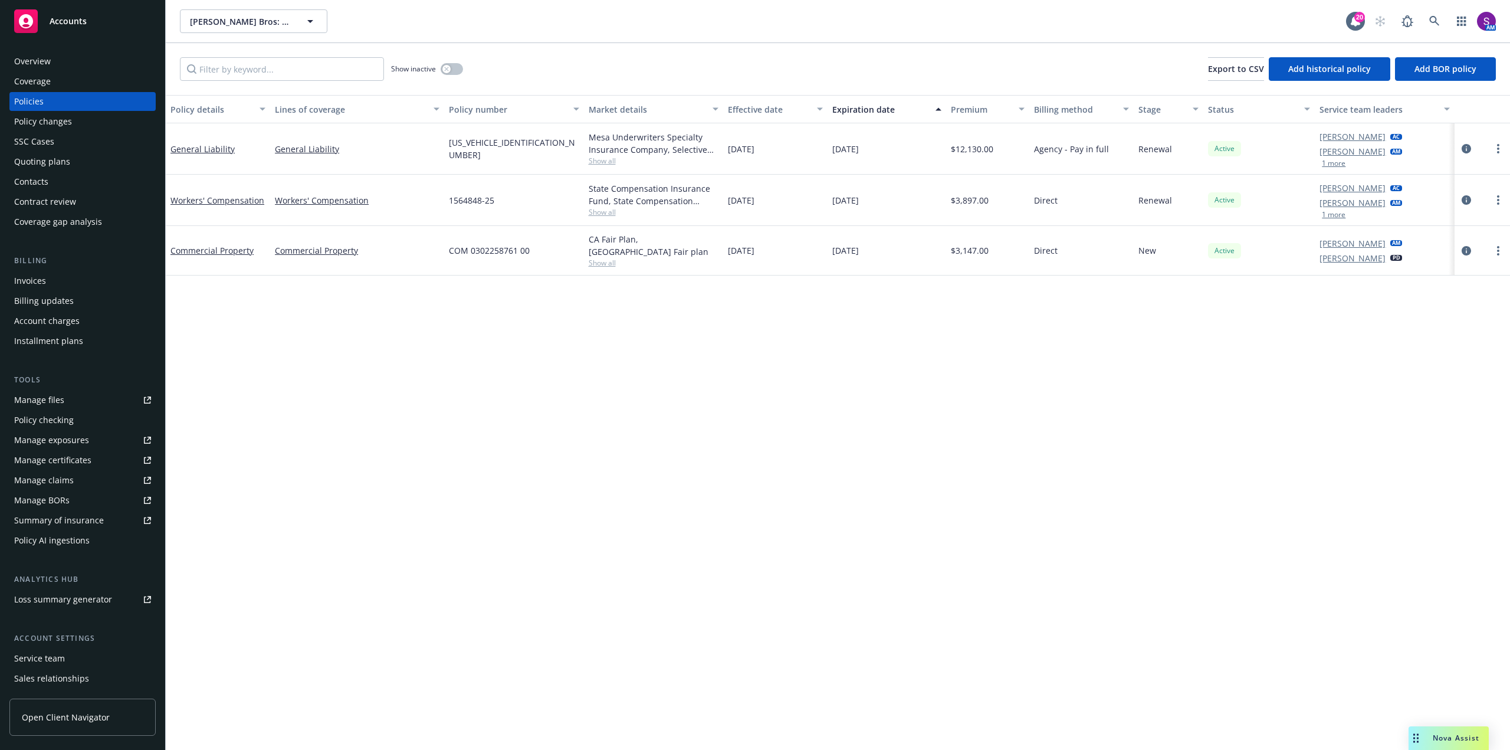
click at [39, 276] on div "Invoices" at bounding box center [30, 280] width 32 height 19
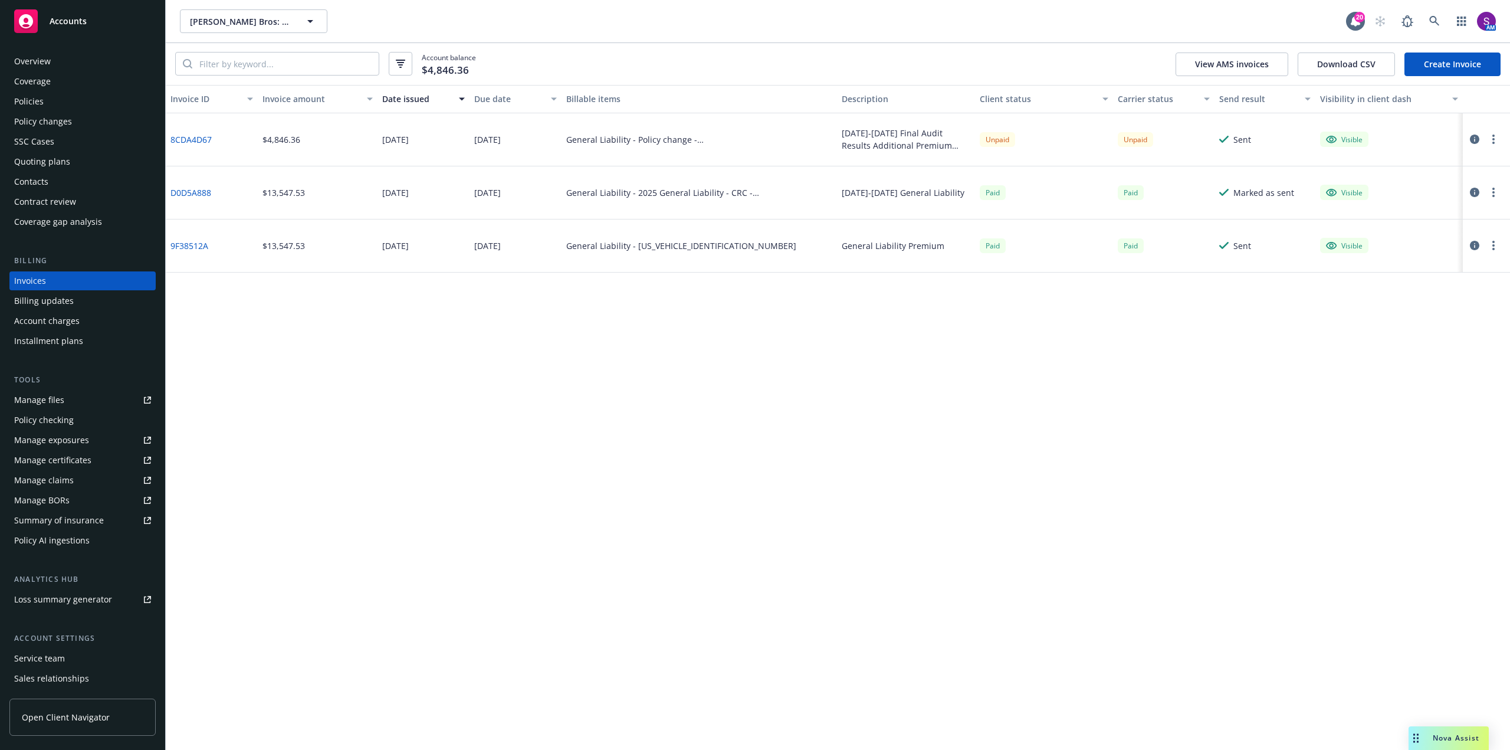
click at [196, 137] on link "8CDA4D67" at bounding box center [190, 139] width 41 height 12
click at [195, 134] on link "8CDA4D67" at bounding box center [190, 139] width 41 height 12
click at [53, 97] on div "Policies" at bounding box center [82, 101] width 137 height 19
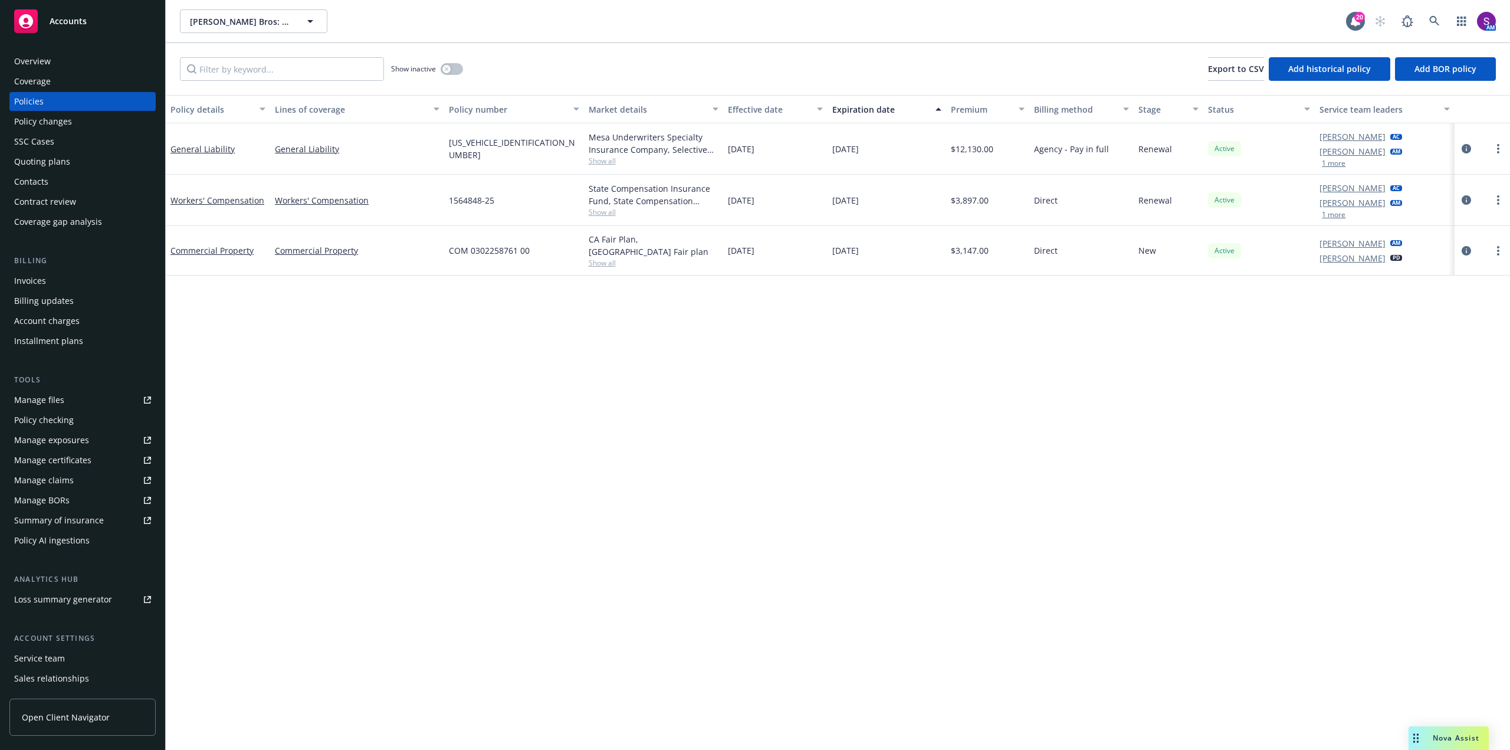
click at [600, 163] on span "Show all" at bounding box center [654, 161] width 130 height 10
click at [1463, 152] on icon "circleInformation" at bounding box center [1466, 148] width 9 height 9
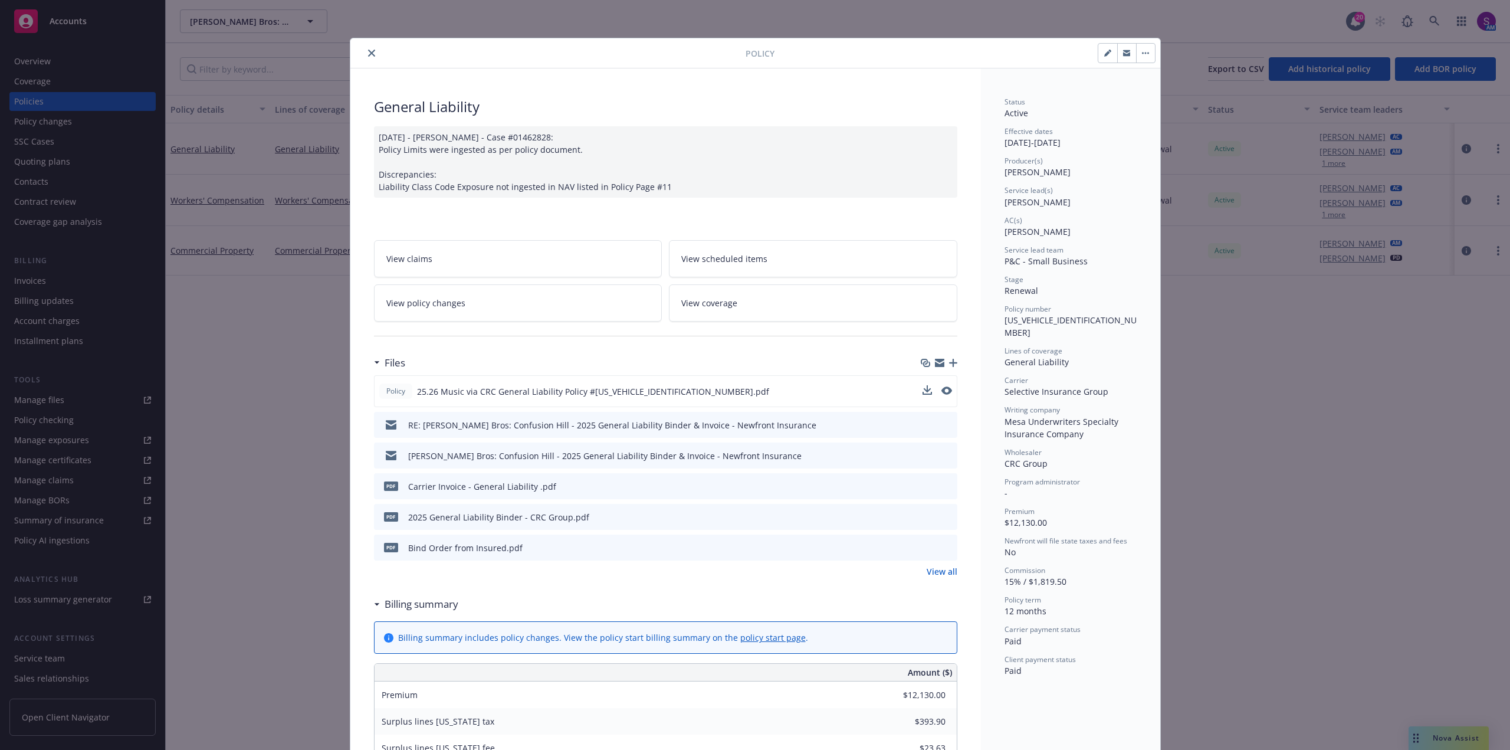
click at [947, 389] on div "Policy 25.26 Music via CRC General Liability Policy #MP003201110011601.pdf" at bounding box center [665, 391] width 583 height 32
click at [945, 390] on icon "preview file" at bounding box center [945, 390] width 11 height 8
click at [368, 52] on icon "close" at bounding box center [371, 53] width 7 height 7
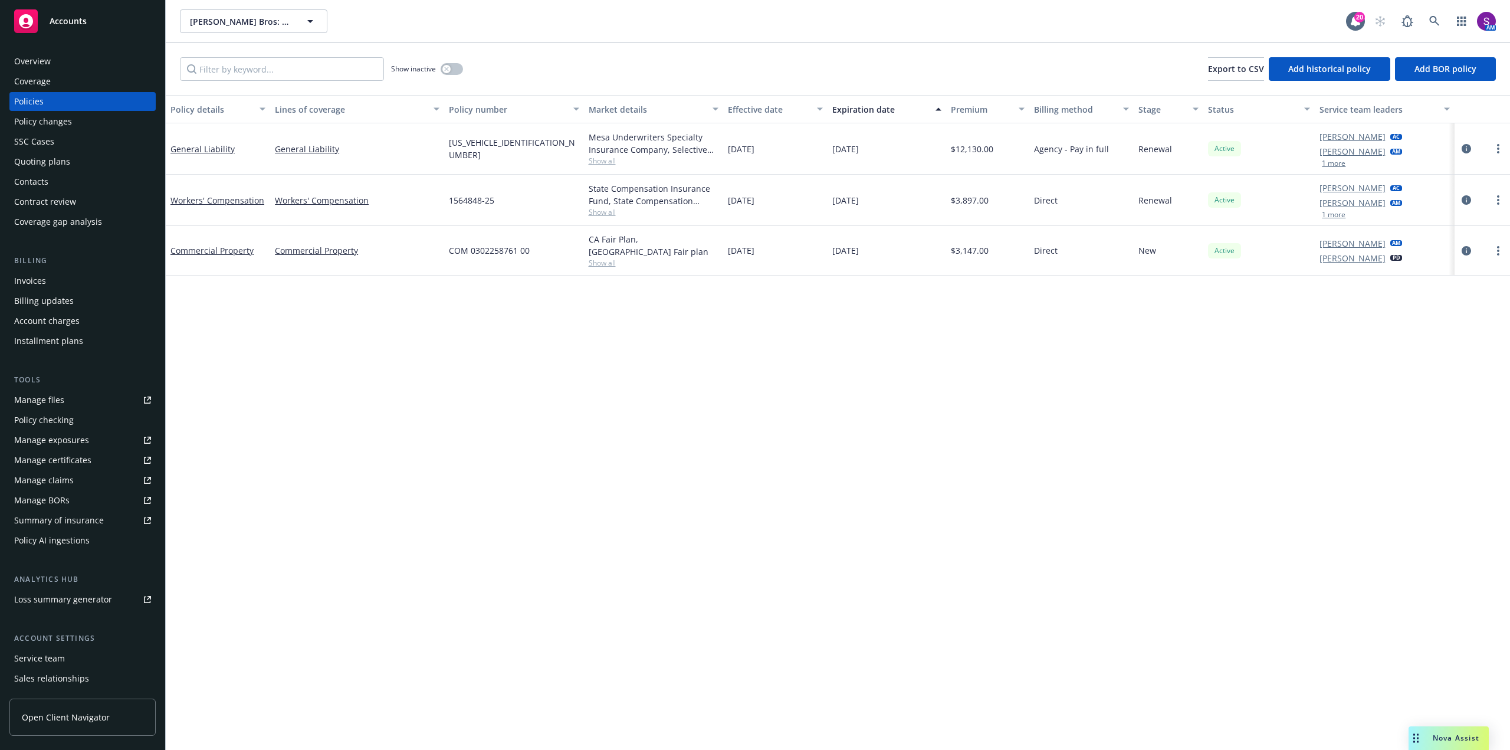
click at [40, 402] on div "Manage files" at bounding box center [39, 399] width 50 height 19
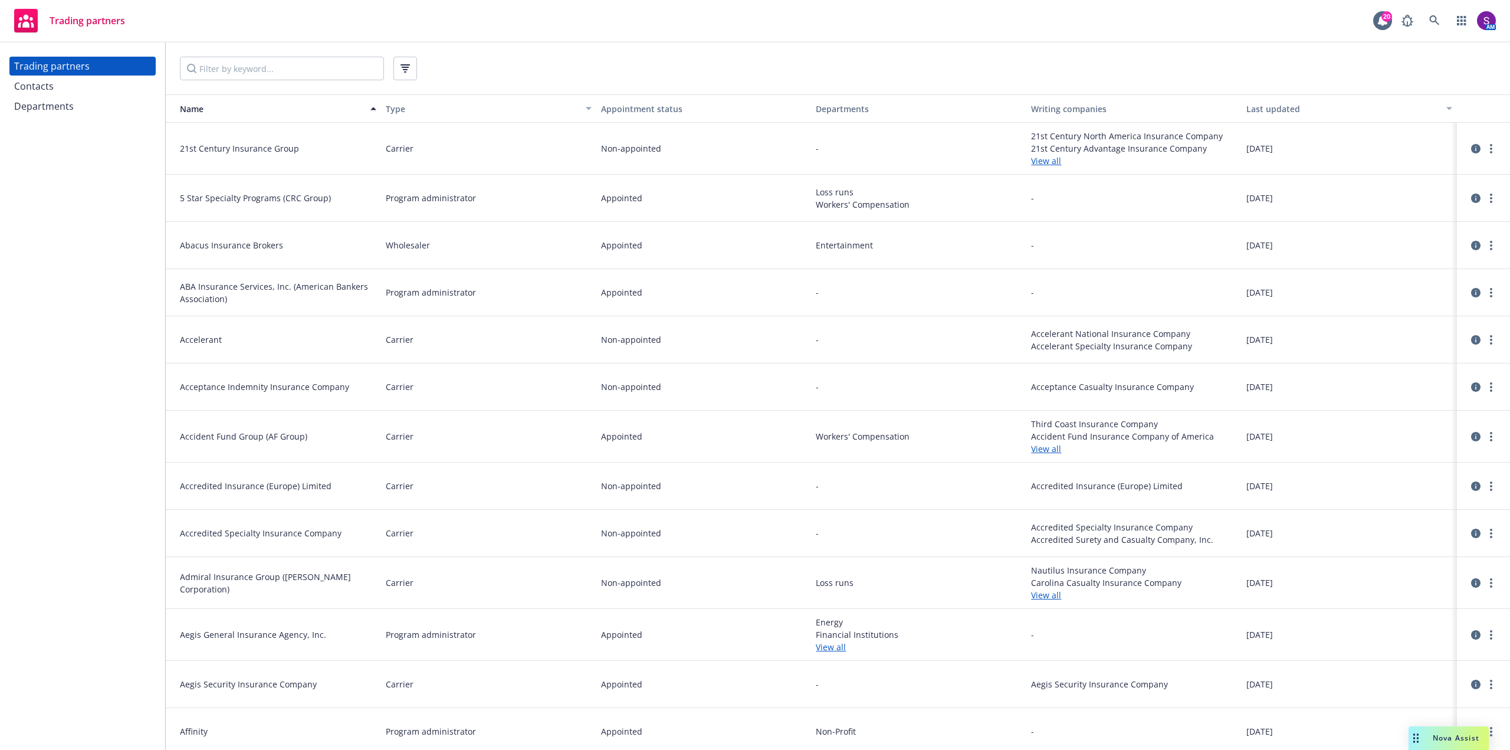
click at [69, 89] on div "Contacts" at bounding box center [82, 86] width 137 height 19
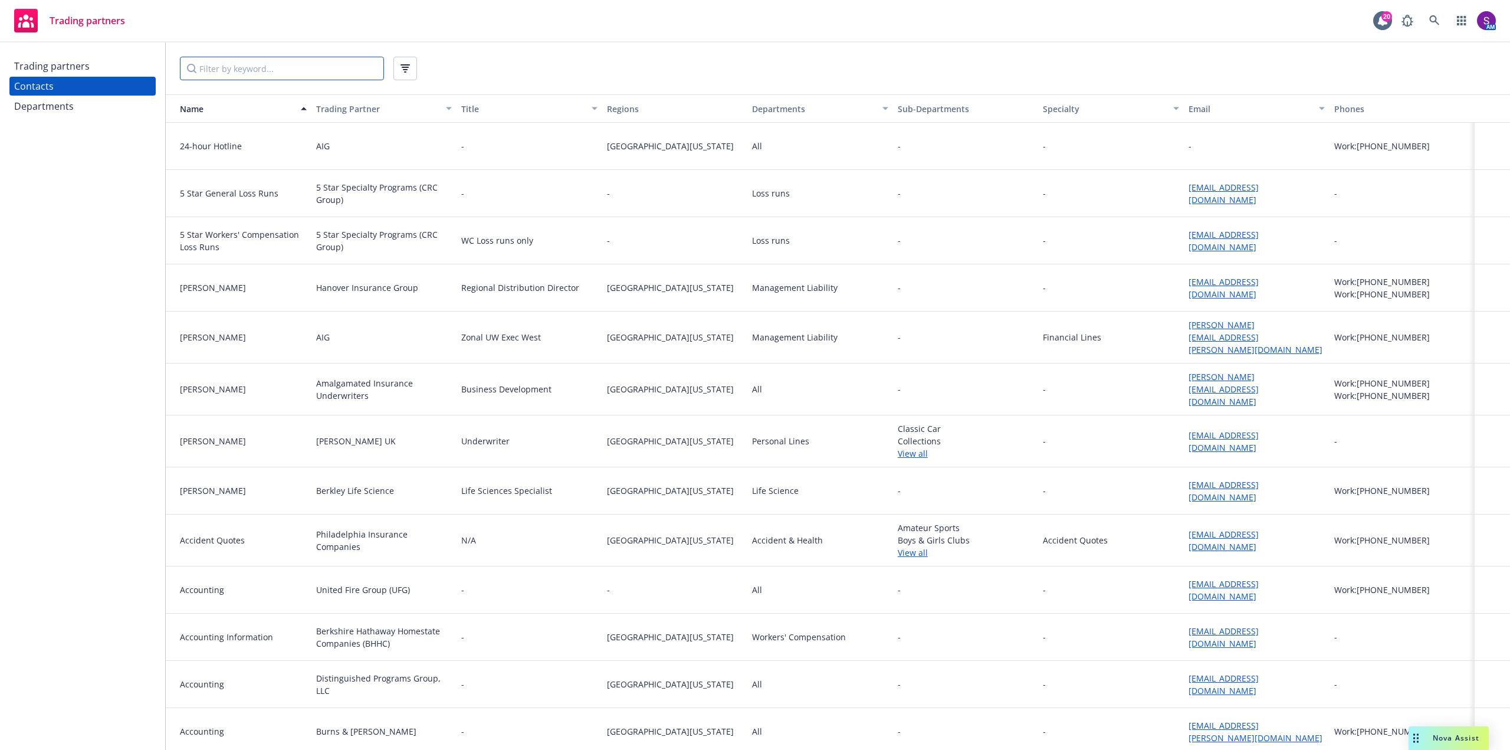
click at [252, 68] on input "Filter by keyword..." at bounding box center [282, 69] width 204 height 24
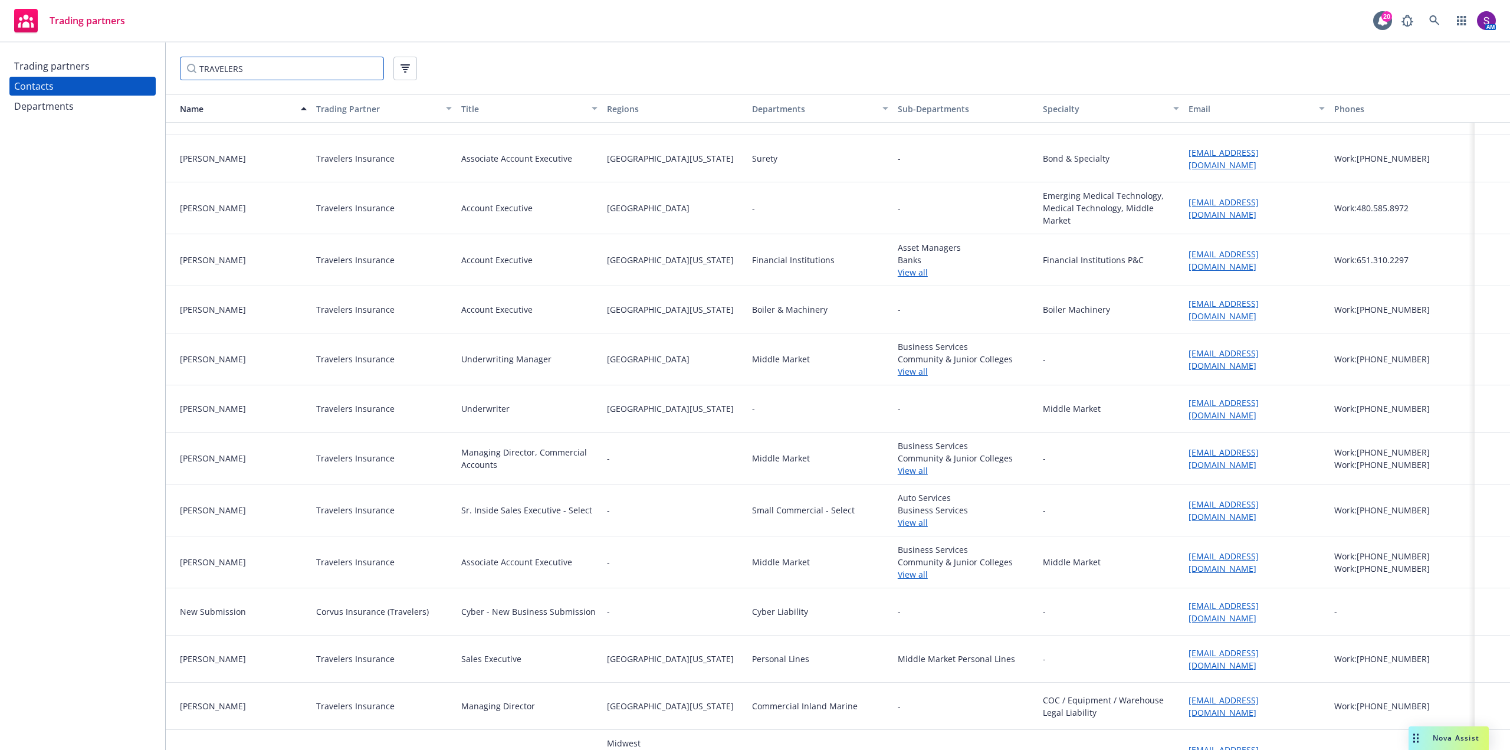
scroll to position [1652, 0]
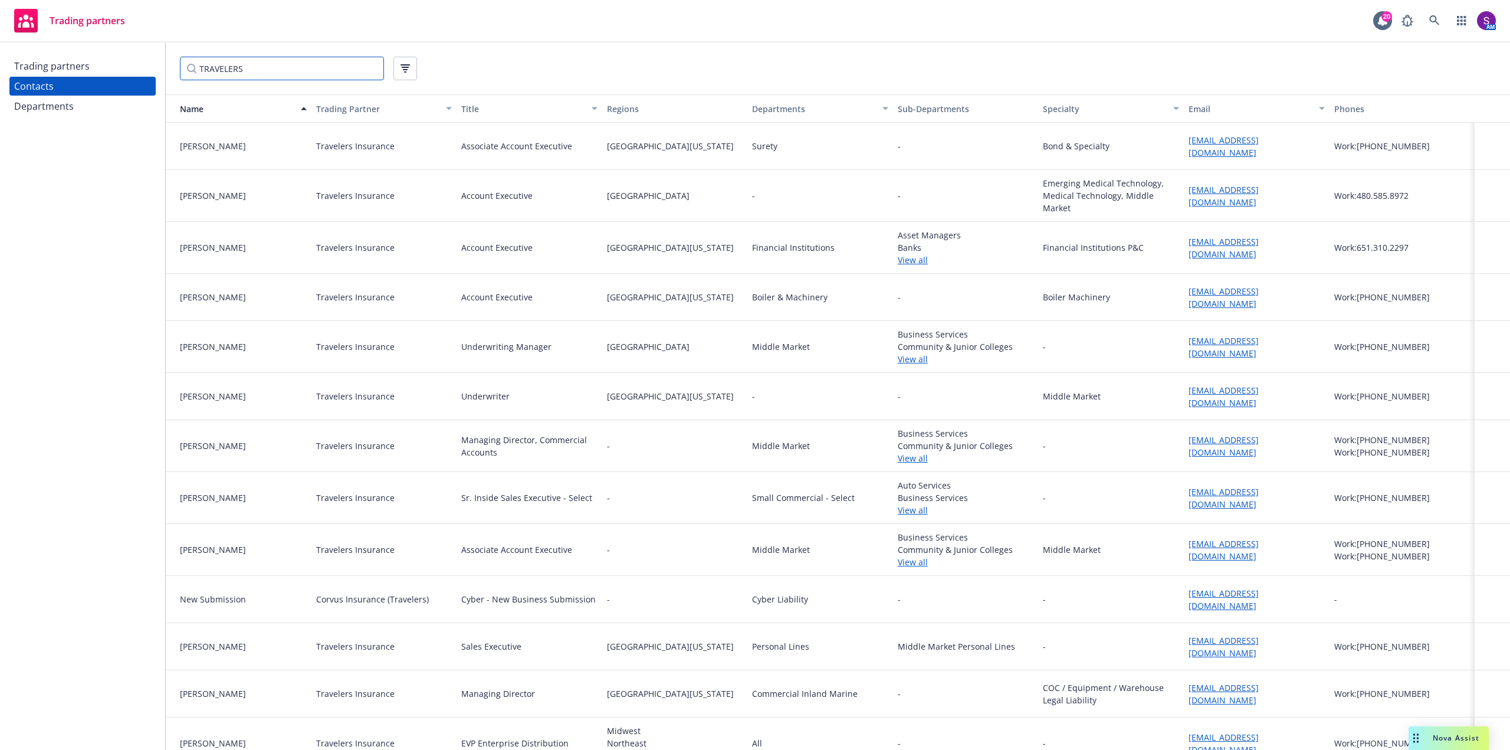
type input "TRAVELERS"
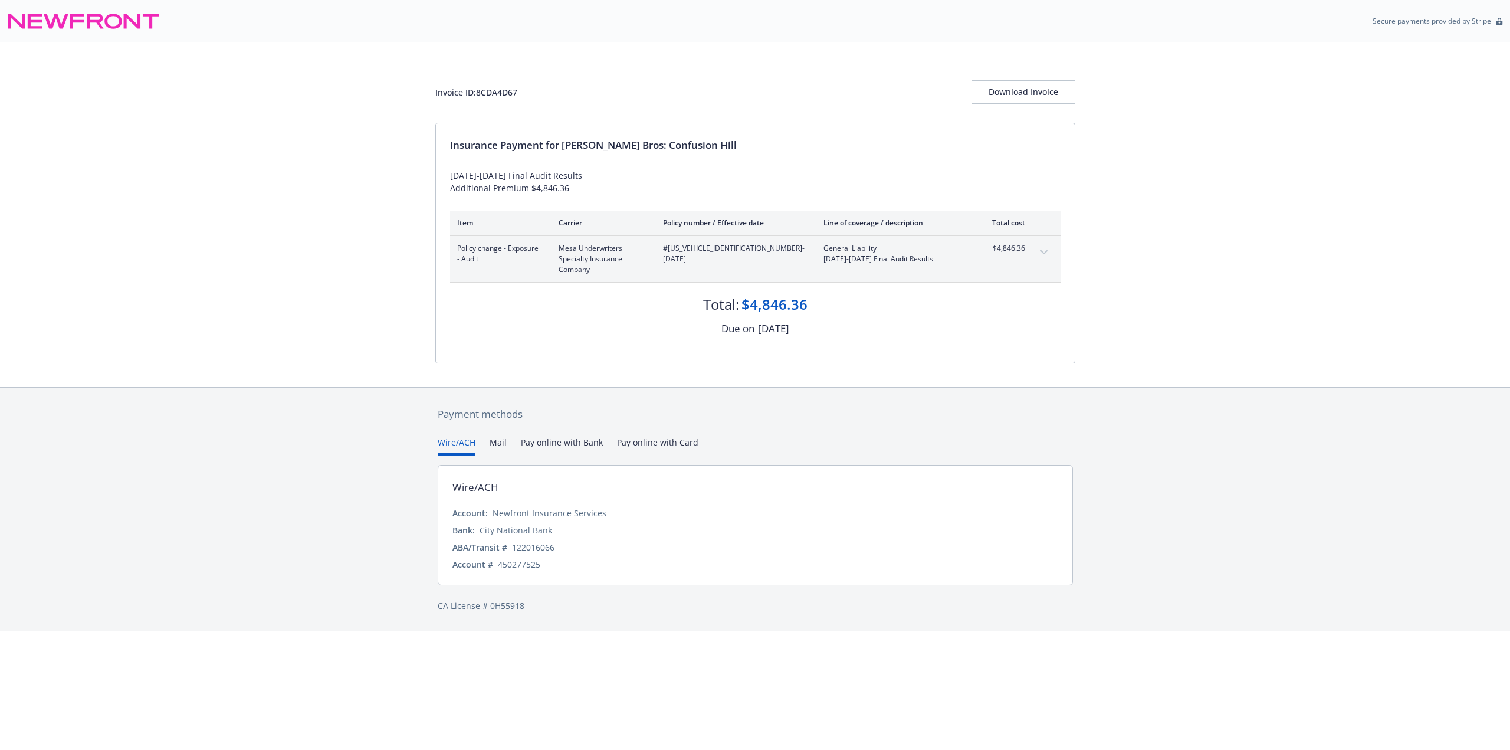
click at [563, 564] on div "Account # 450277525" at bounding box center [755, 564] width 606 height 12
click at [1046, 98] on div "Download Invoice" at bounding box center [1023, 92] width 103 height 22
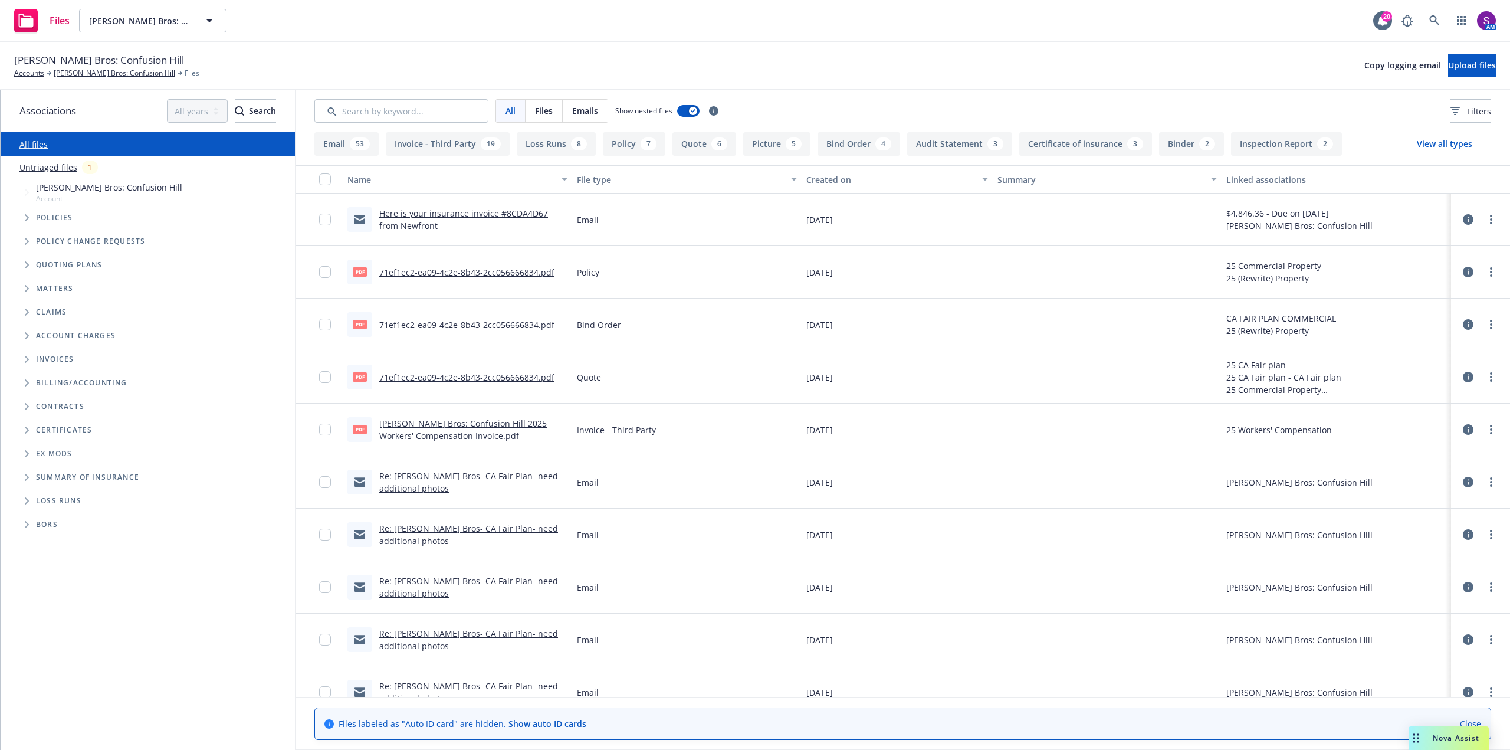
click at [458, 215] on link "Here is your insurance invoice #8CDA4D67 from Newfront" at bounding box center [463, 220] width 169 height 24
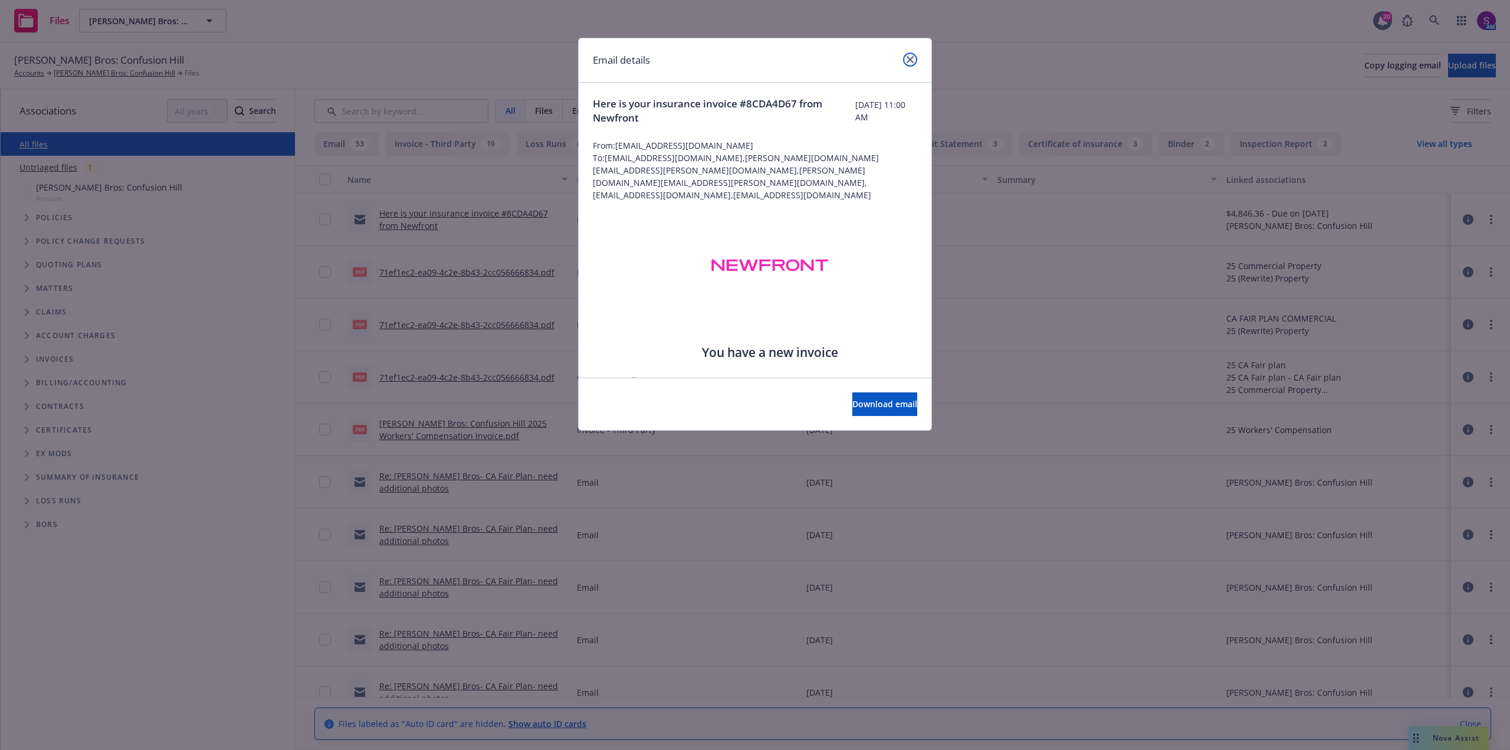
click at [912, 60] on icon "close" at bounding box center [910, 59] width 7 height 7
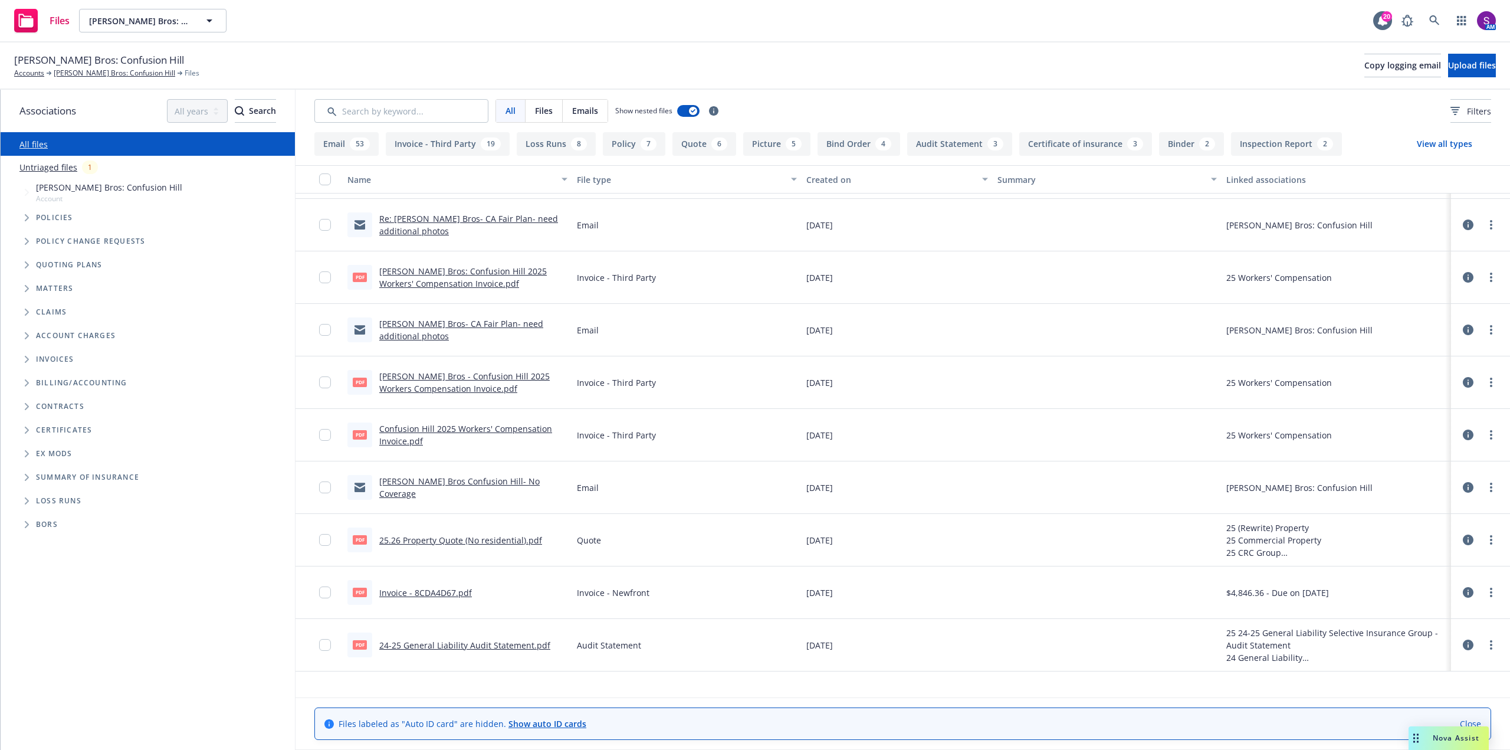
scroll to position [472, 0]
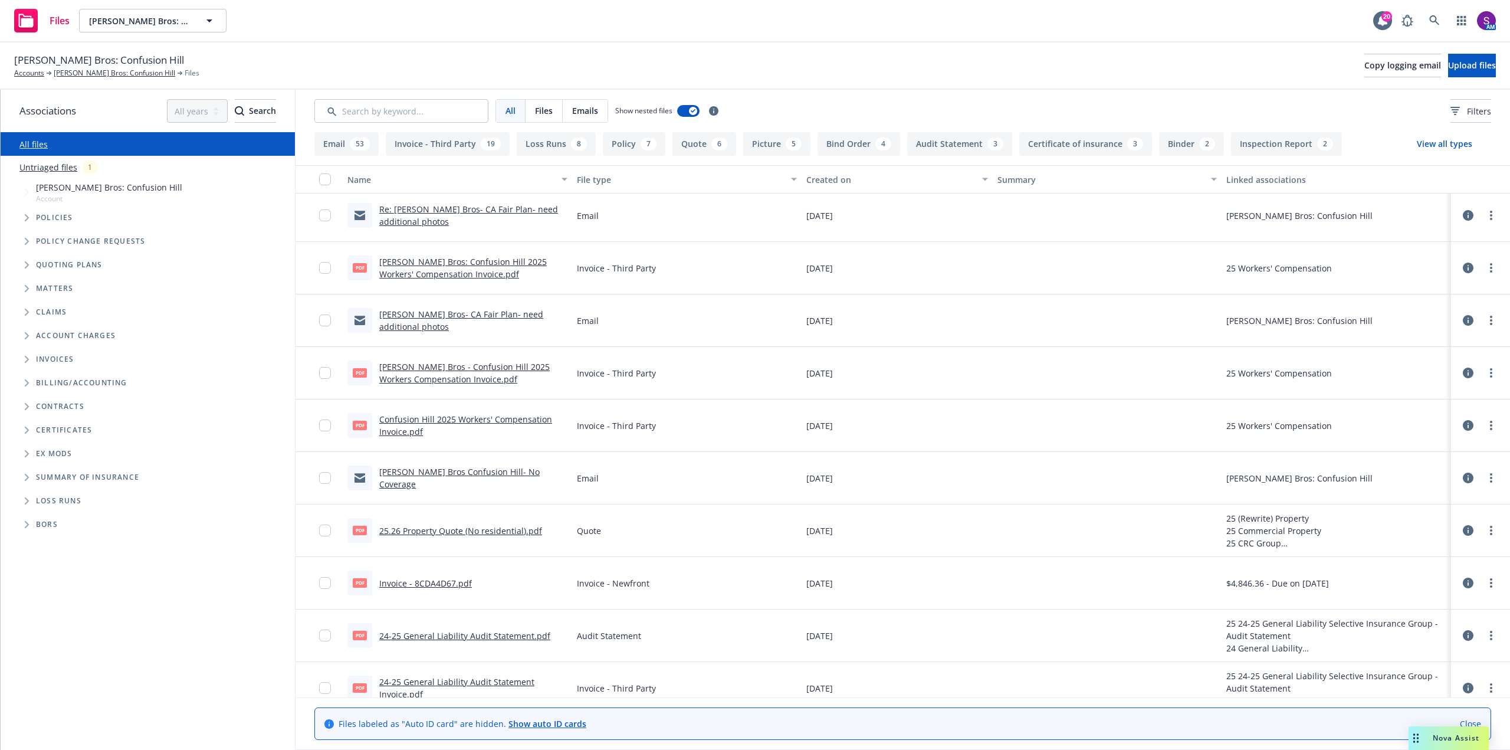
click at [464, 638] on link "24-25 General Liability Audit Statement.pdf" at bounding box center [464, 635] width 171 height 11
click at [1430, 10] on link at bounding box center [1435, 21] width 24 height 24
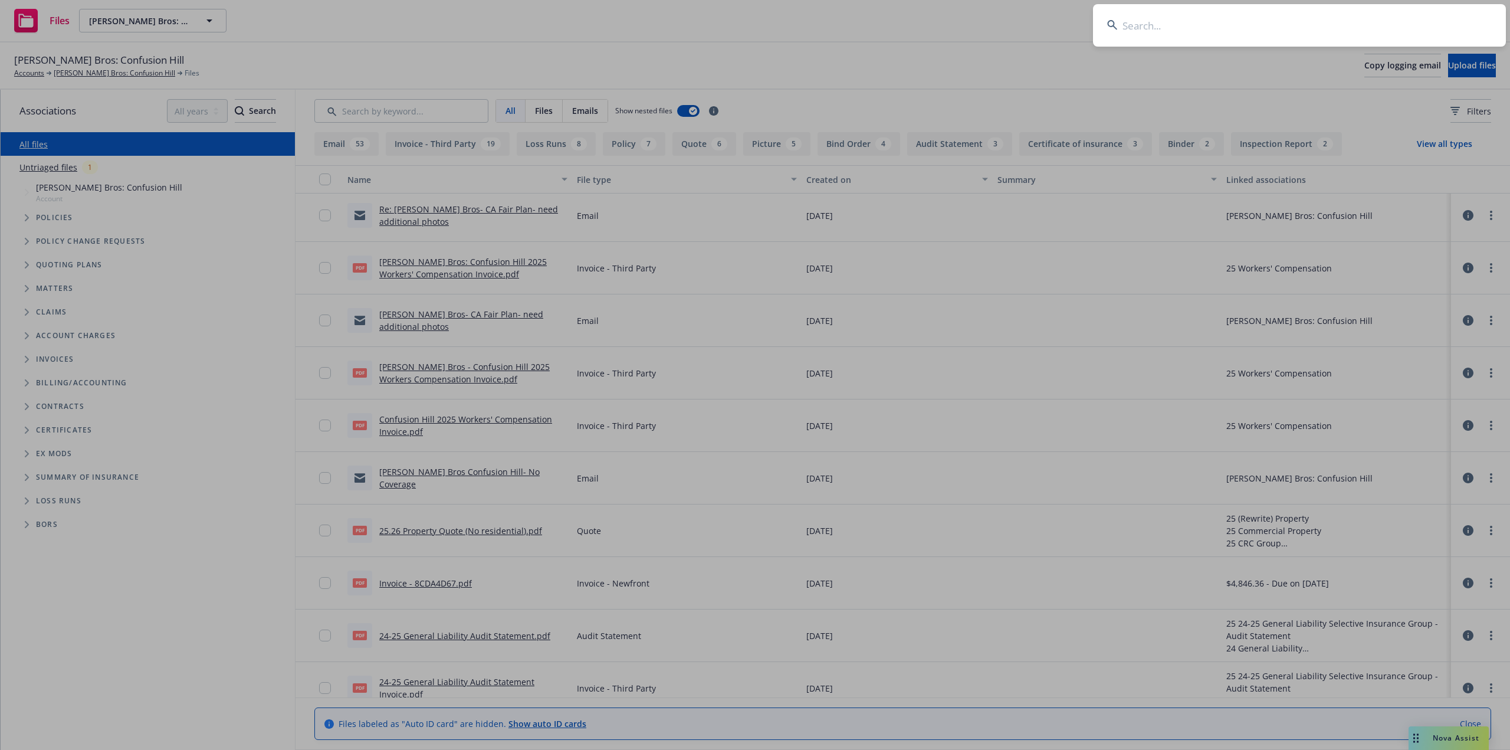
click at [1178, 28] on input at bounding box center [1299, 25] width 413 height 42
type input "TVG Icehouse LLC"
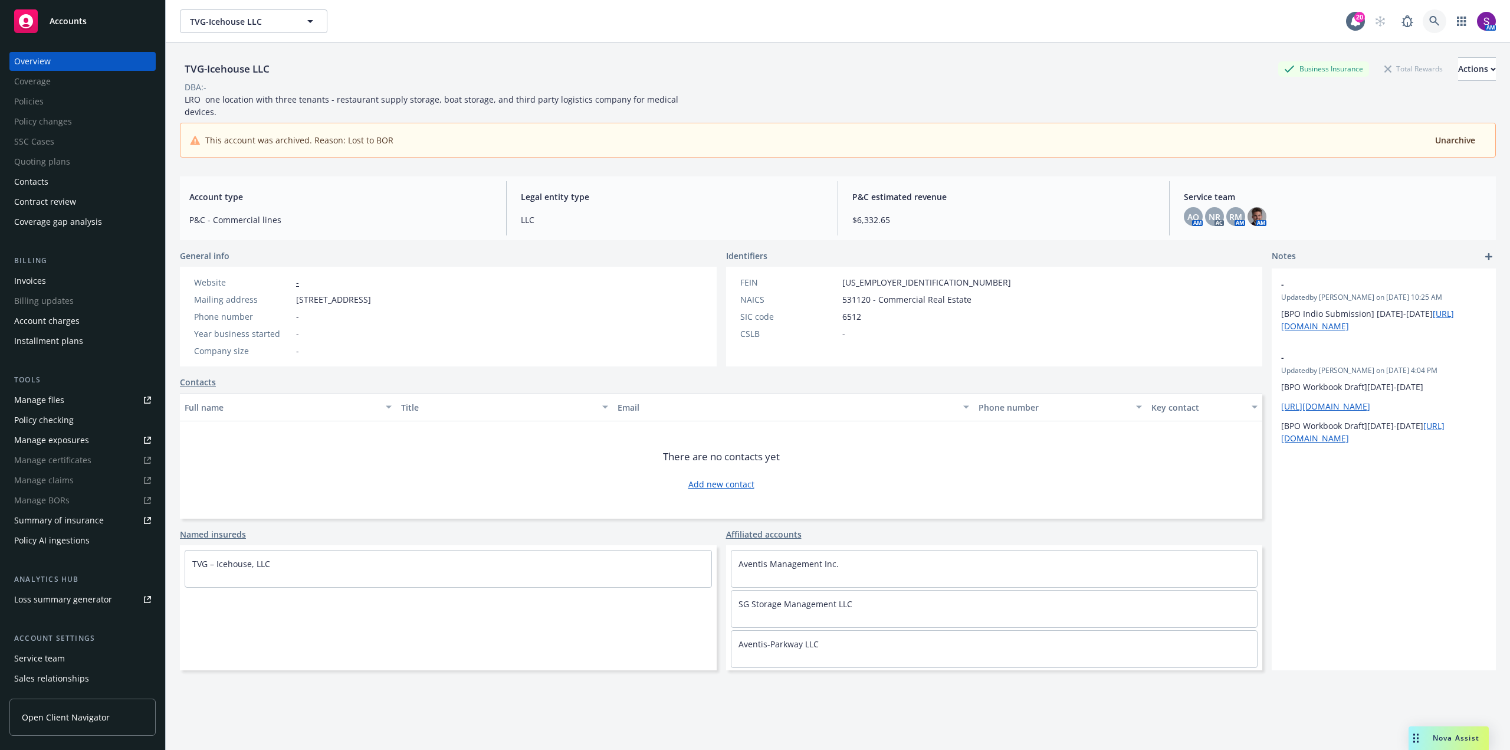
click at [1433, 18] on link at bounding box center [1435, 21] width 24 height 24
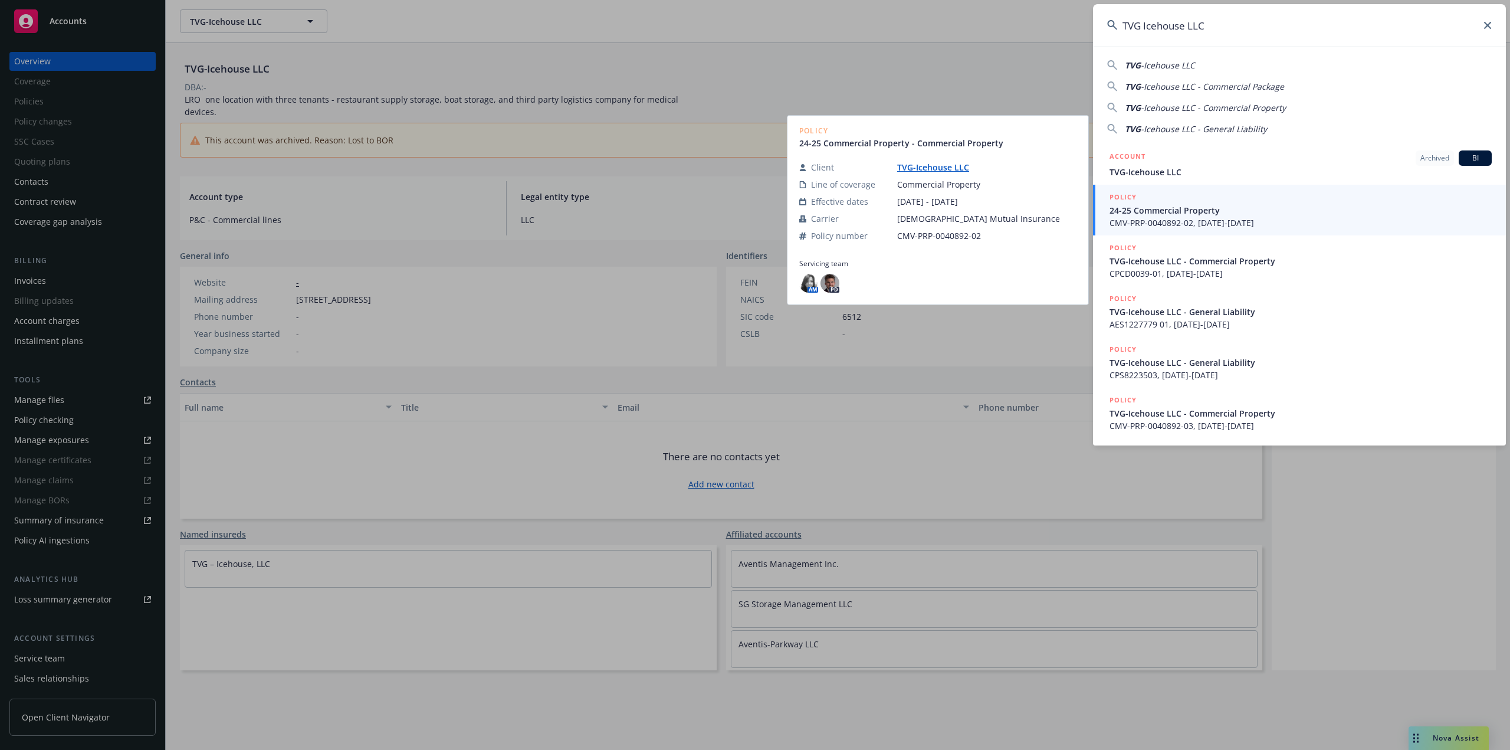
type input "TVG Icehouse LLC"
click at [1151, 217] on span "CMV-PRP-0040892-02, 05/28/2024-05/28/2025" at bounding box center [1301, 222] width 382 height 12
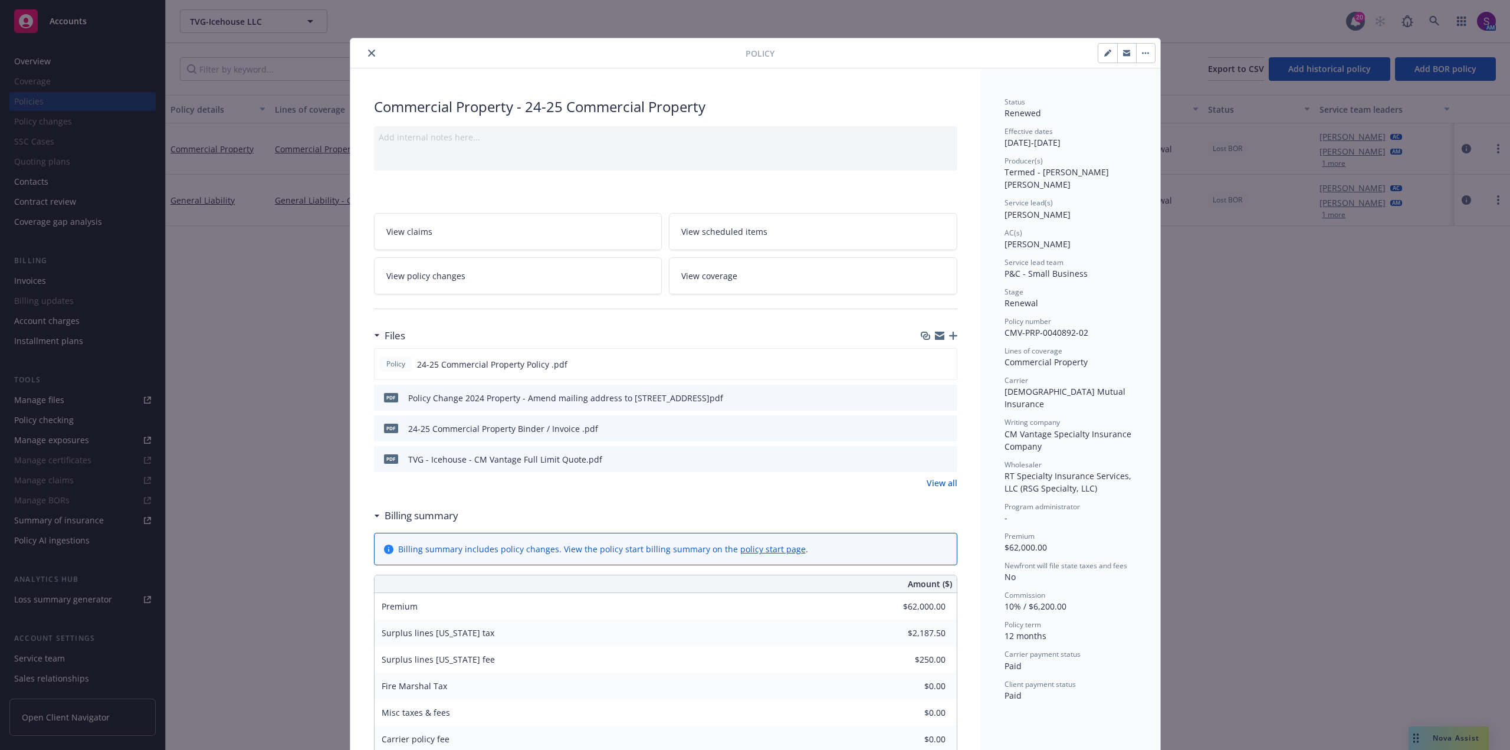
click at [368, 52] on icon "close" at bounding box center [371, 53] width 7 height 7
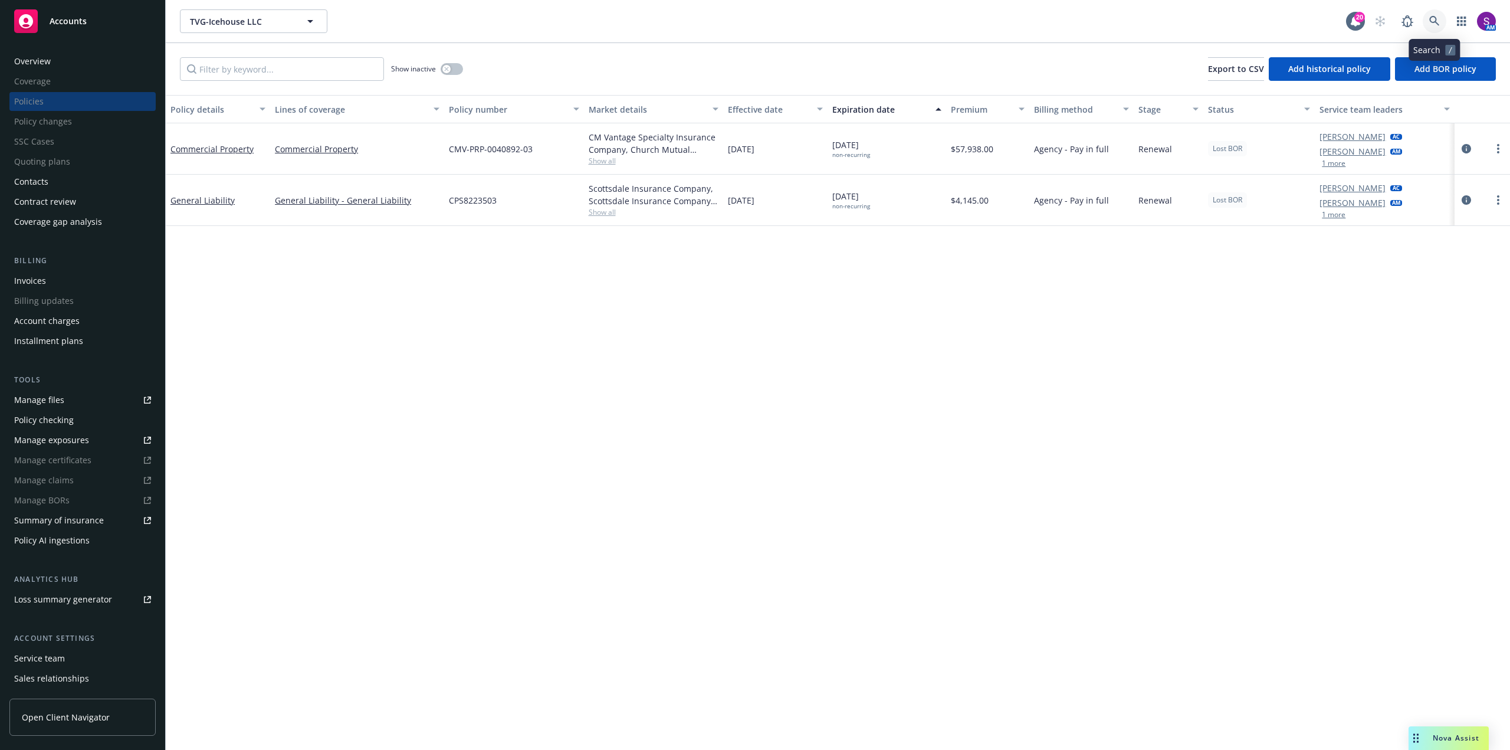
click at [1429, 19] on link at bounding box center [1435, 21] width 24 height 24
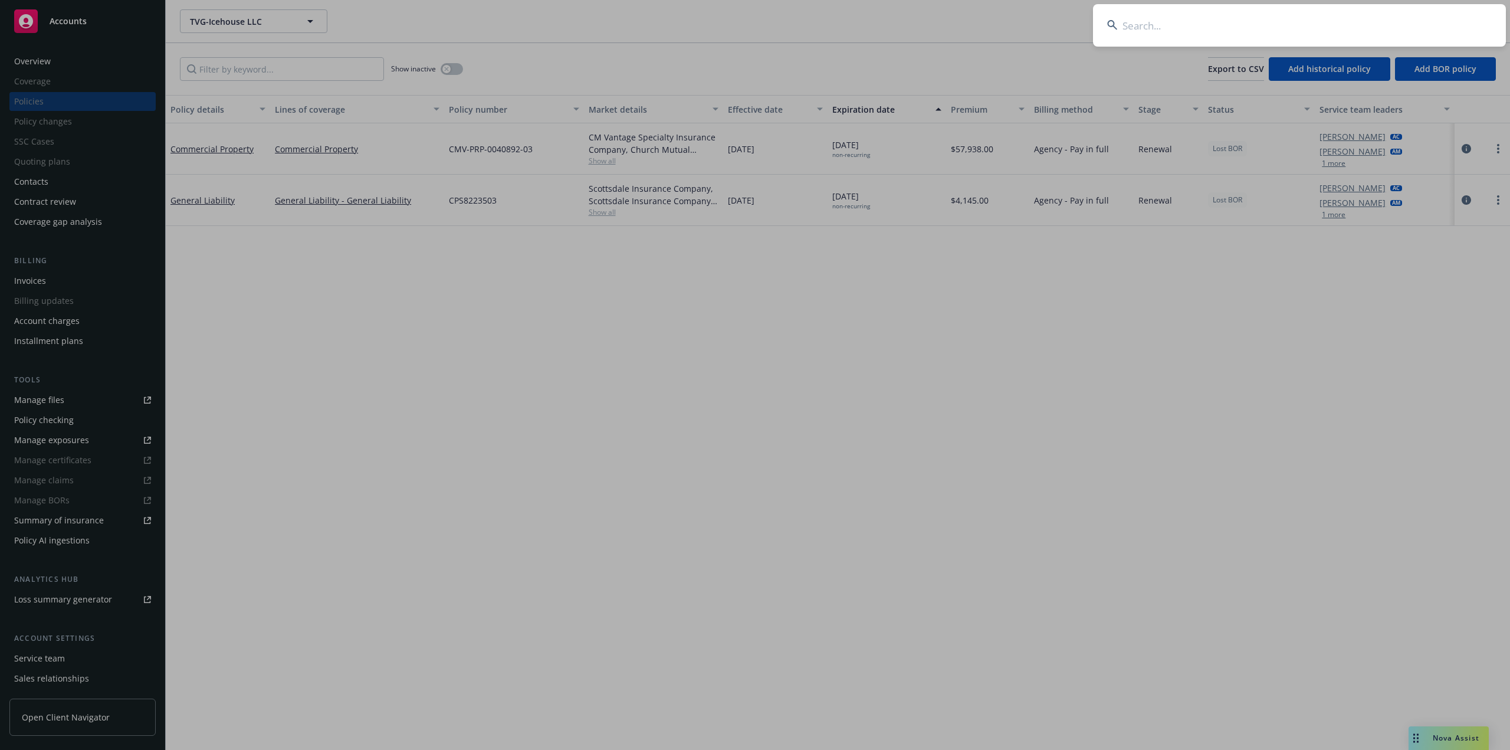
click at [1127, 38] on input at bounding box center [1299, 25] width 413 height 42
type input "Assemblies Unlimited"
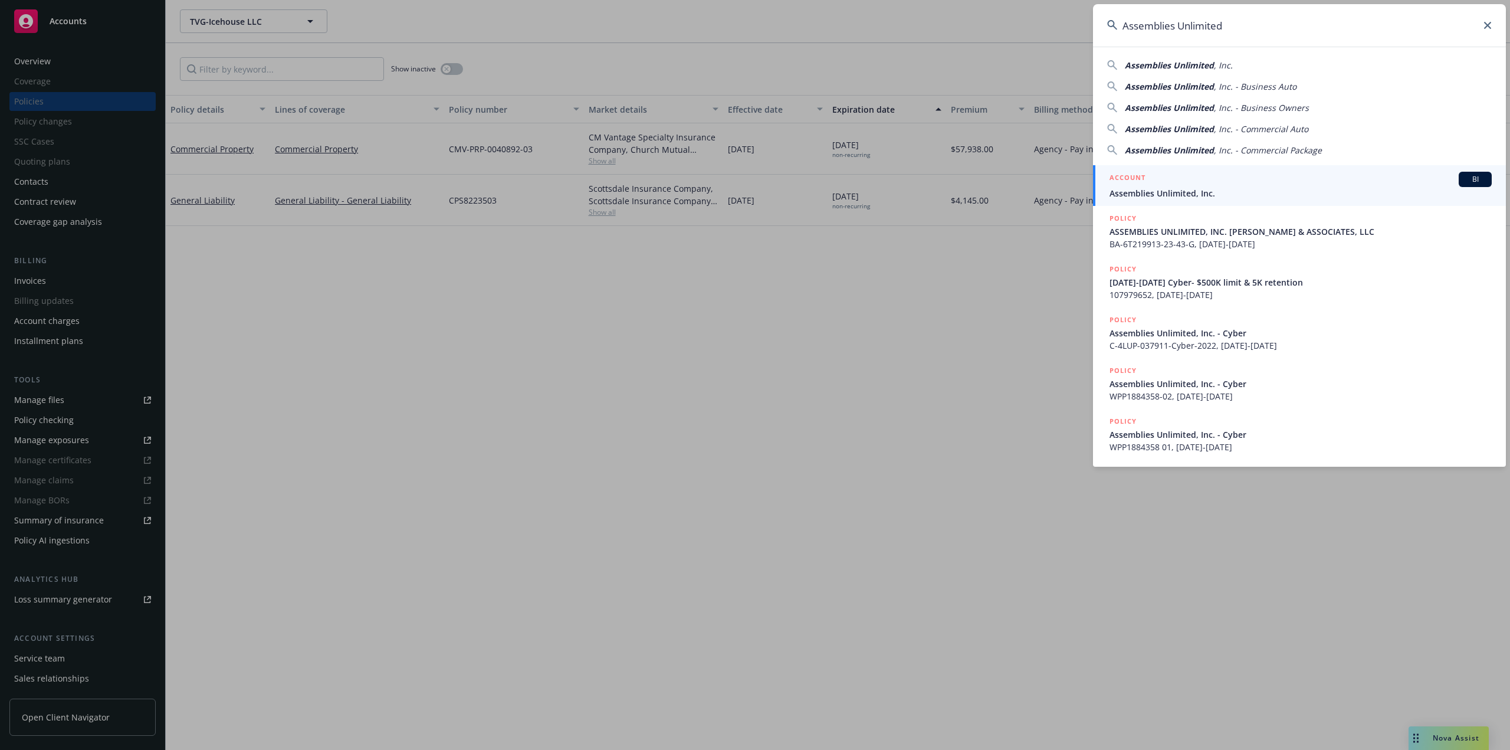
click at [1181, 182] on div "ACCOUNT BI" at bounding box center [1301, 179] width 382 height 15
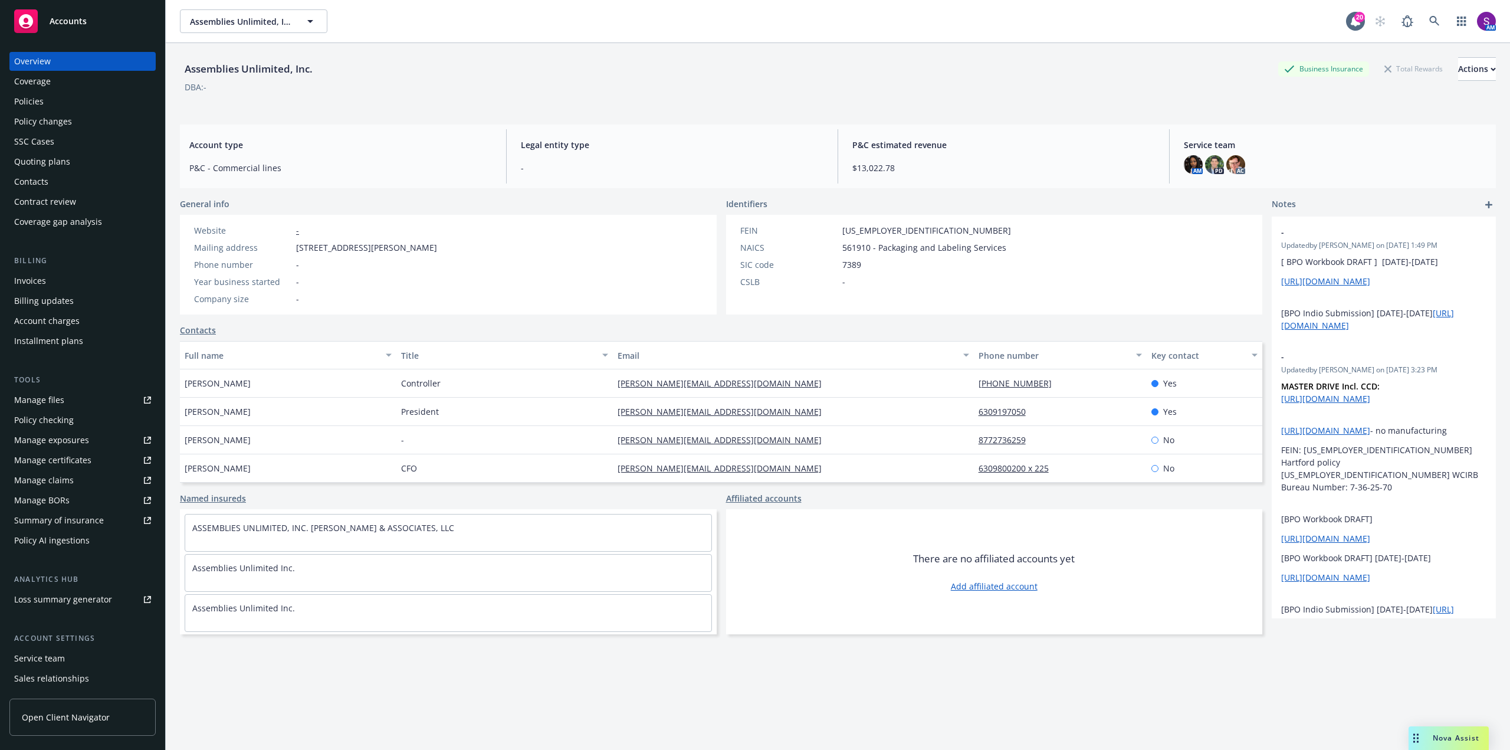
click at [1458, 744] on div "Nova Assist" at bounding box center [1449, 738] width 80 height 24
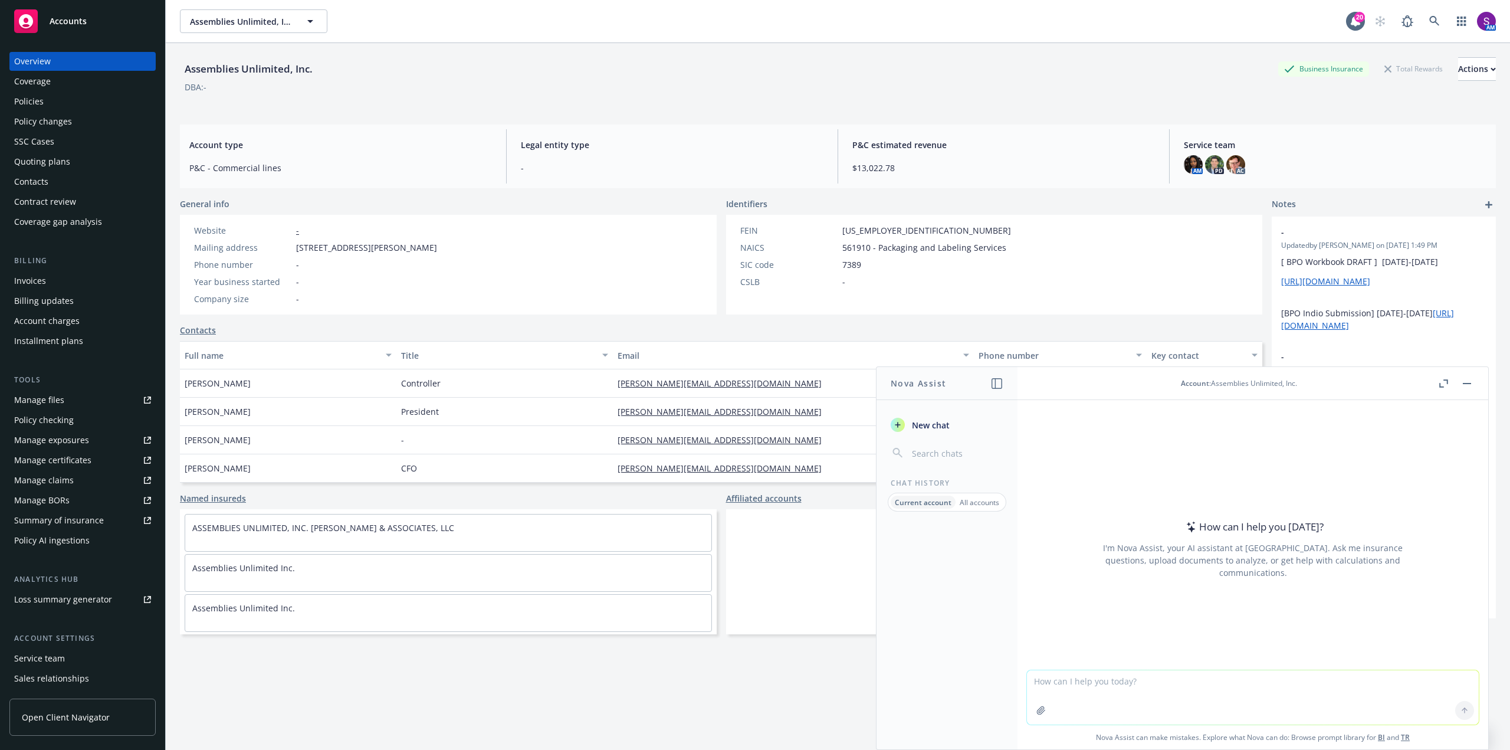
click at [1102, 690] on textarea at bounding box center [1253, 697] width 452 height 54
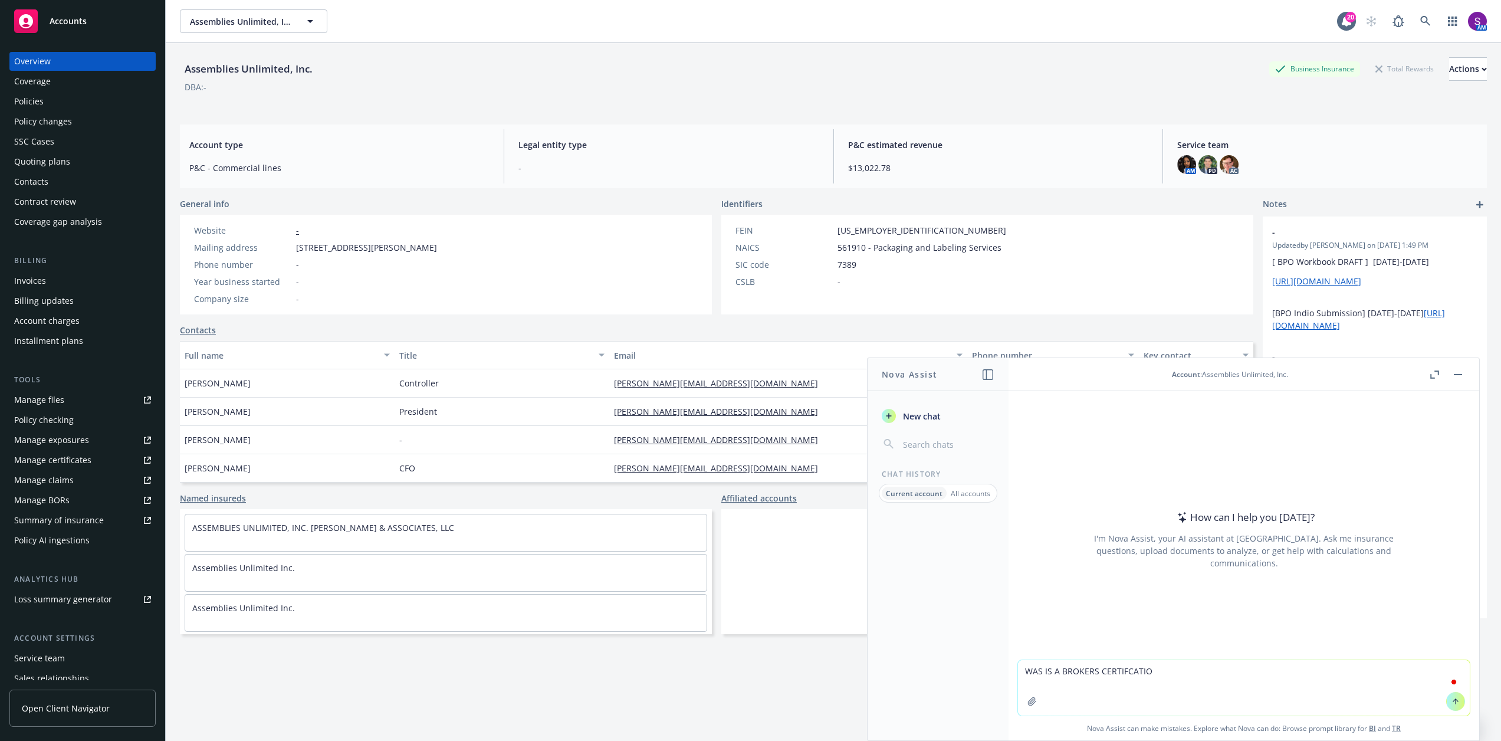
type textarea "WAS IS A BROKERS CERTIFCATION"
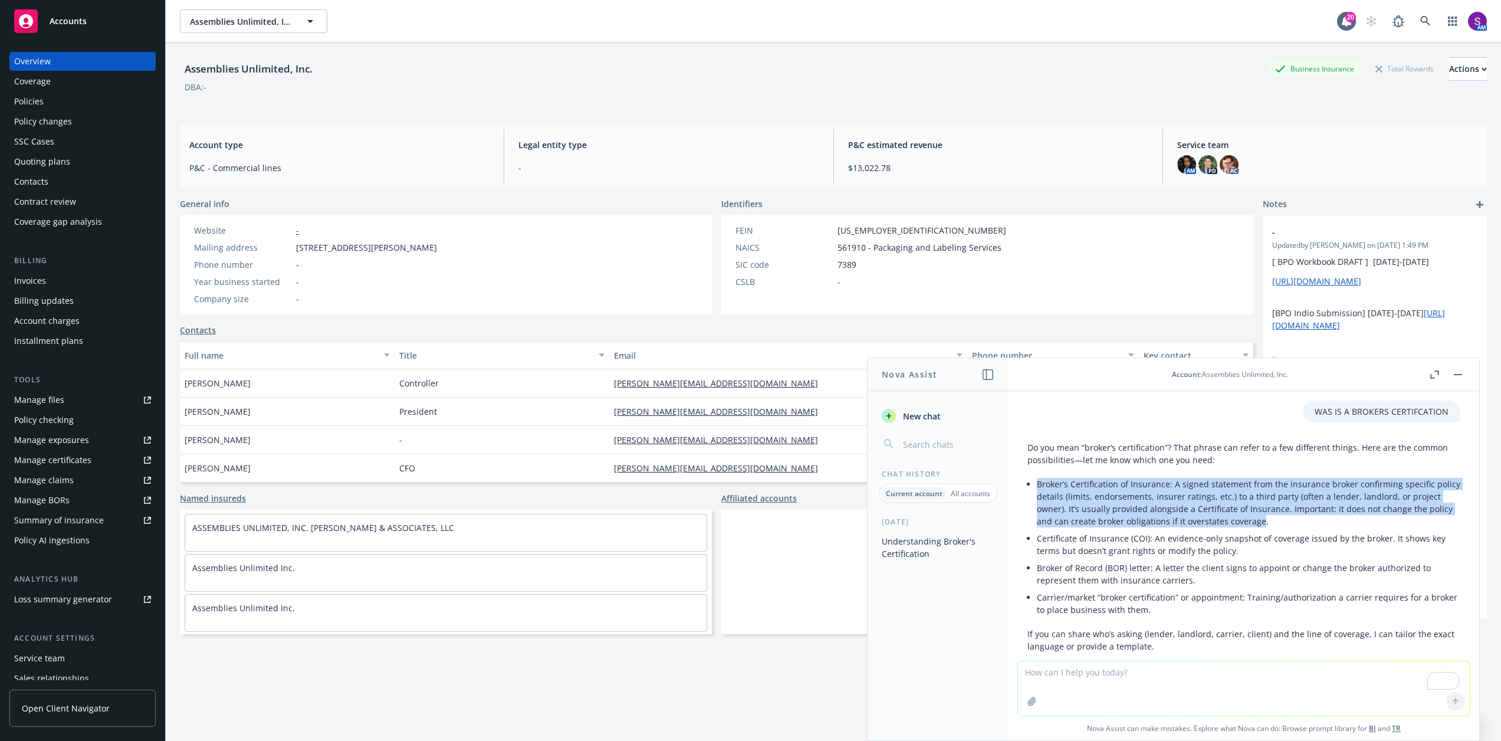
drag, startPoint x: 1297, startPoint y: 521, endPoint x: 1039, endPoint y: 484, distance: 260.4
click at [1039, 484] on p "Broker’s Certification of Insurance: A signed statement from the insurance brok…" at bounding box center [1249, 503] width 424 height 50
copy p "Broker’s Certification of Insurance: A signed statement from the insurance brok…"
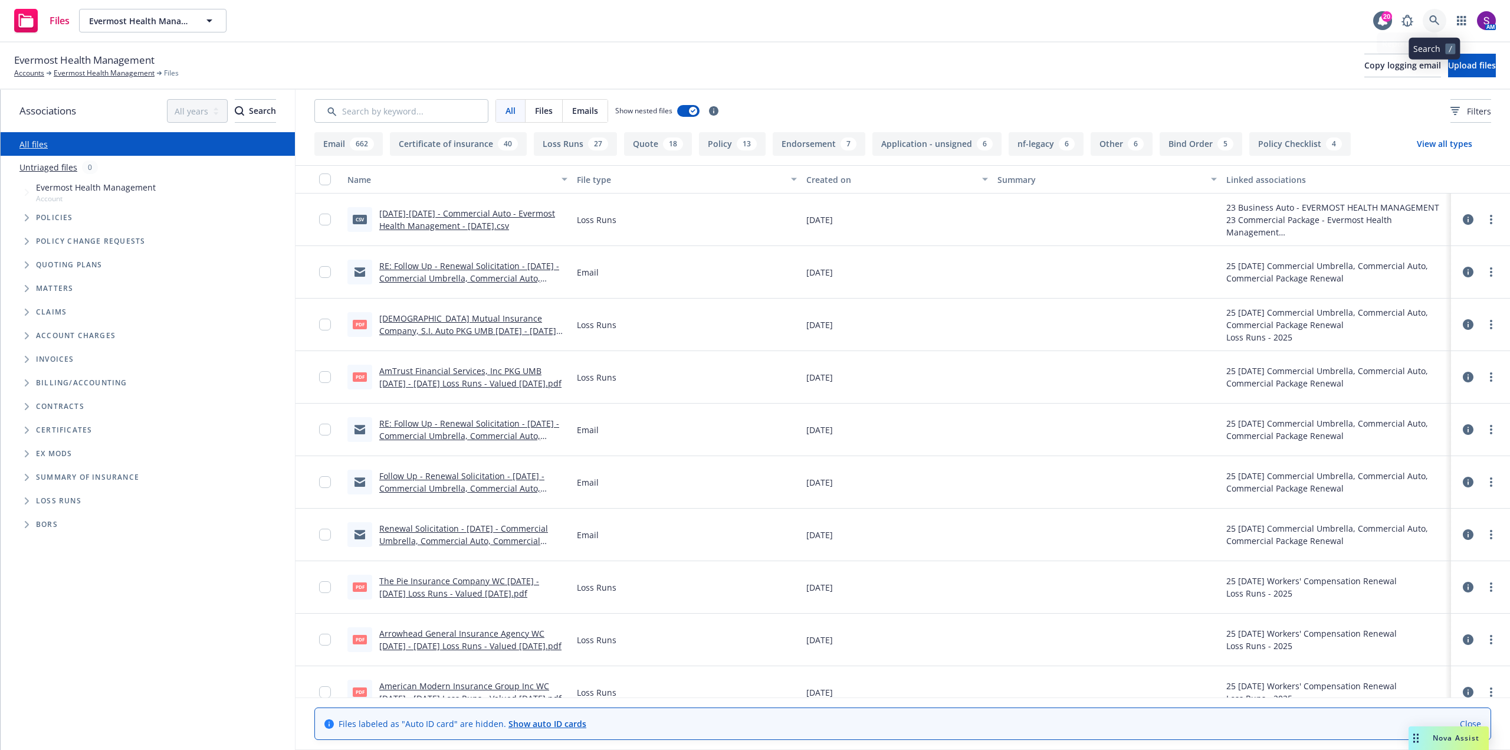
click at [1429, 24] on link at bounding box center [1435, 21] width 24 height 24
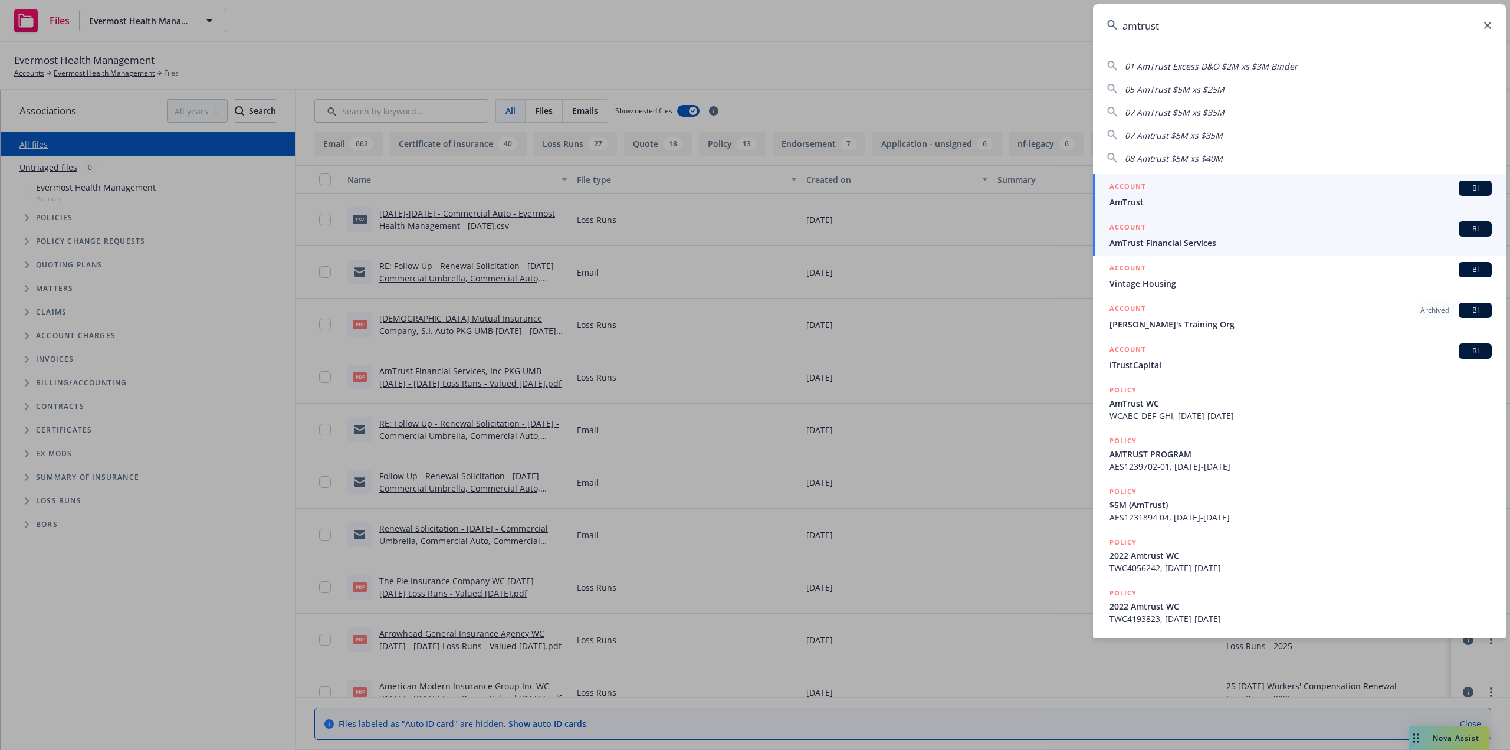
type input "amtrust"
click at [1149, 204] on span "AmTrust" at bounding box center [1301, 202] width 382 height 12
